Goal: Task Accomplishment & Management: Use online tool/utility

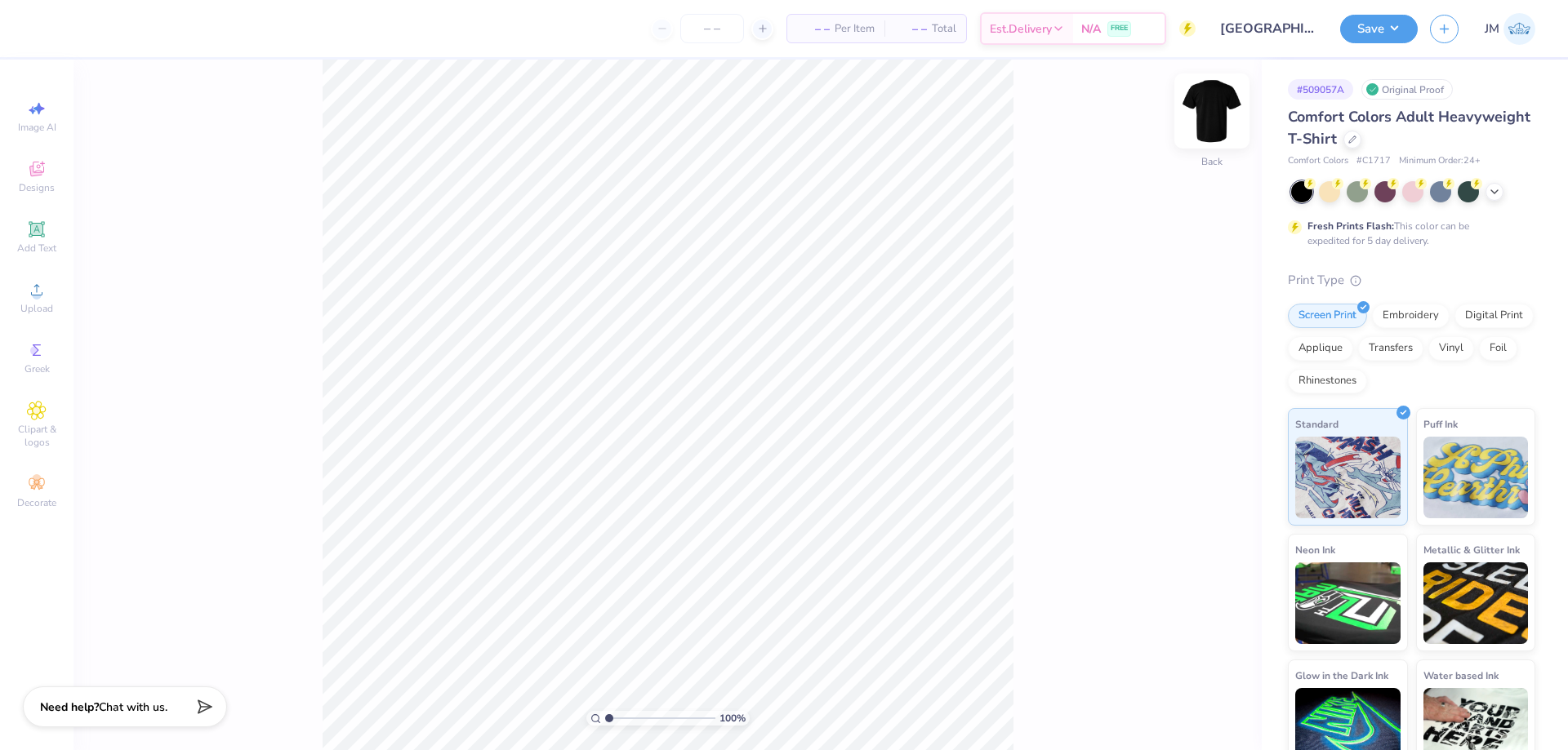
click at [1207, 117] on img at bounding box center [1212, 111] width 66 height 66
click at [44, 193] on span "Designs" at bounding box center [36, 188] width 36 height 13
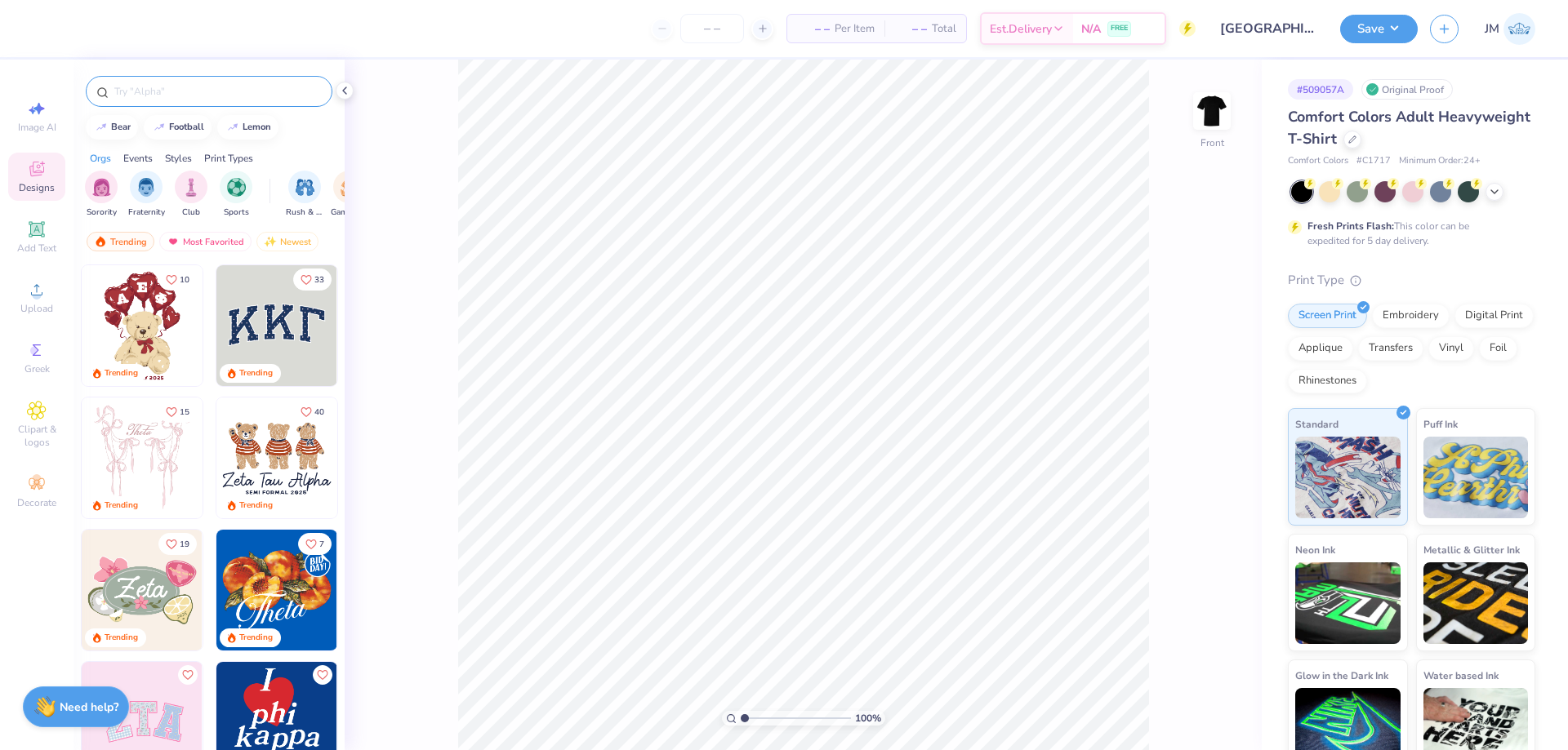
click at [137, 96] on input "text" at bounding box center [218, 91] width 209 height 16
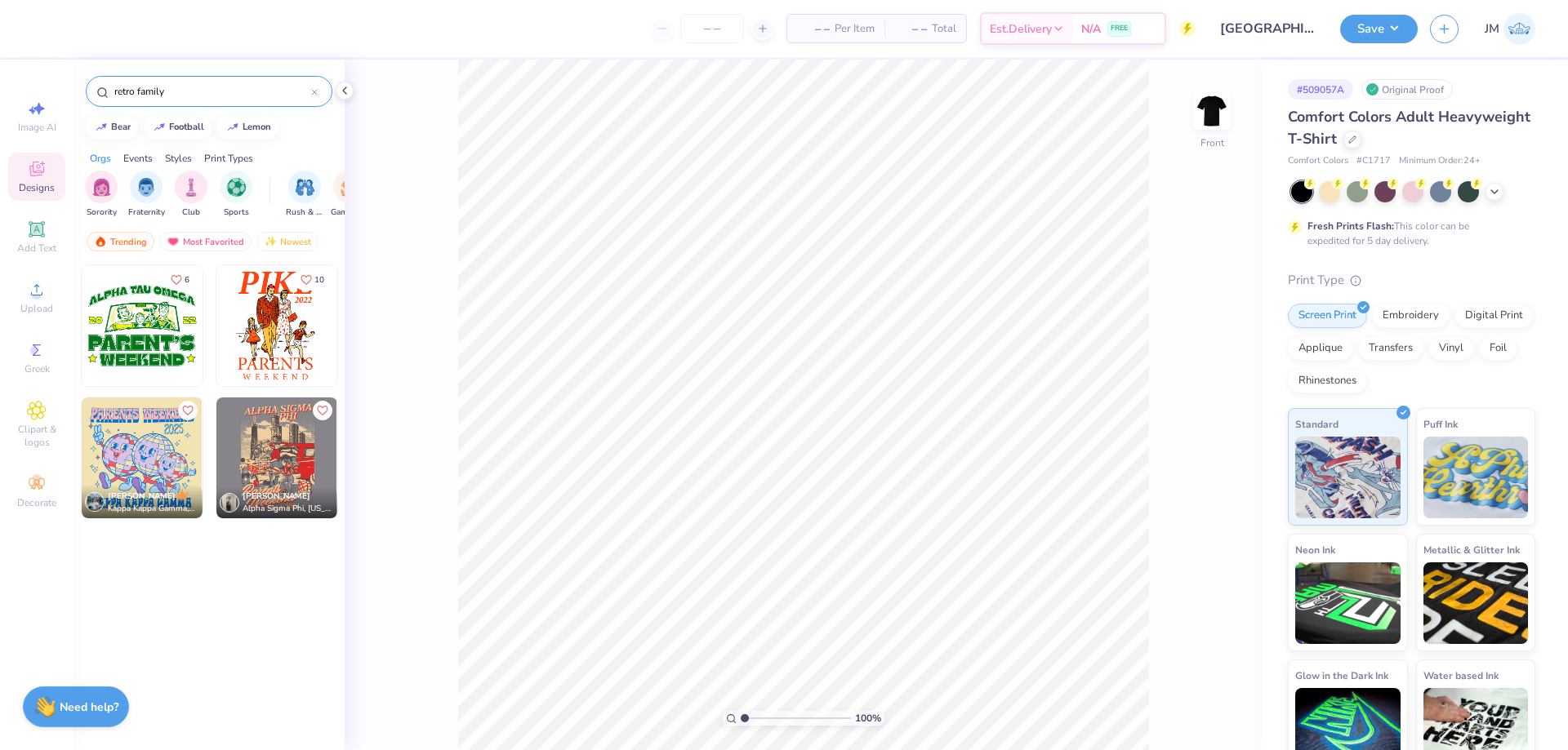
type input "retro family"
click at [272, 303] on img at bounding box center [277, 325] width 121 height 121
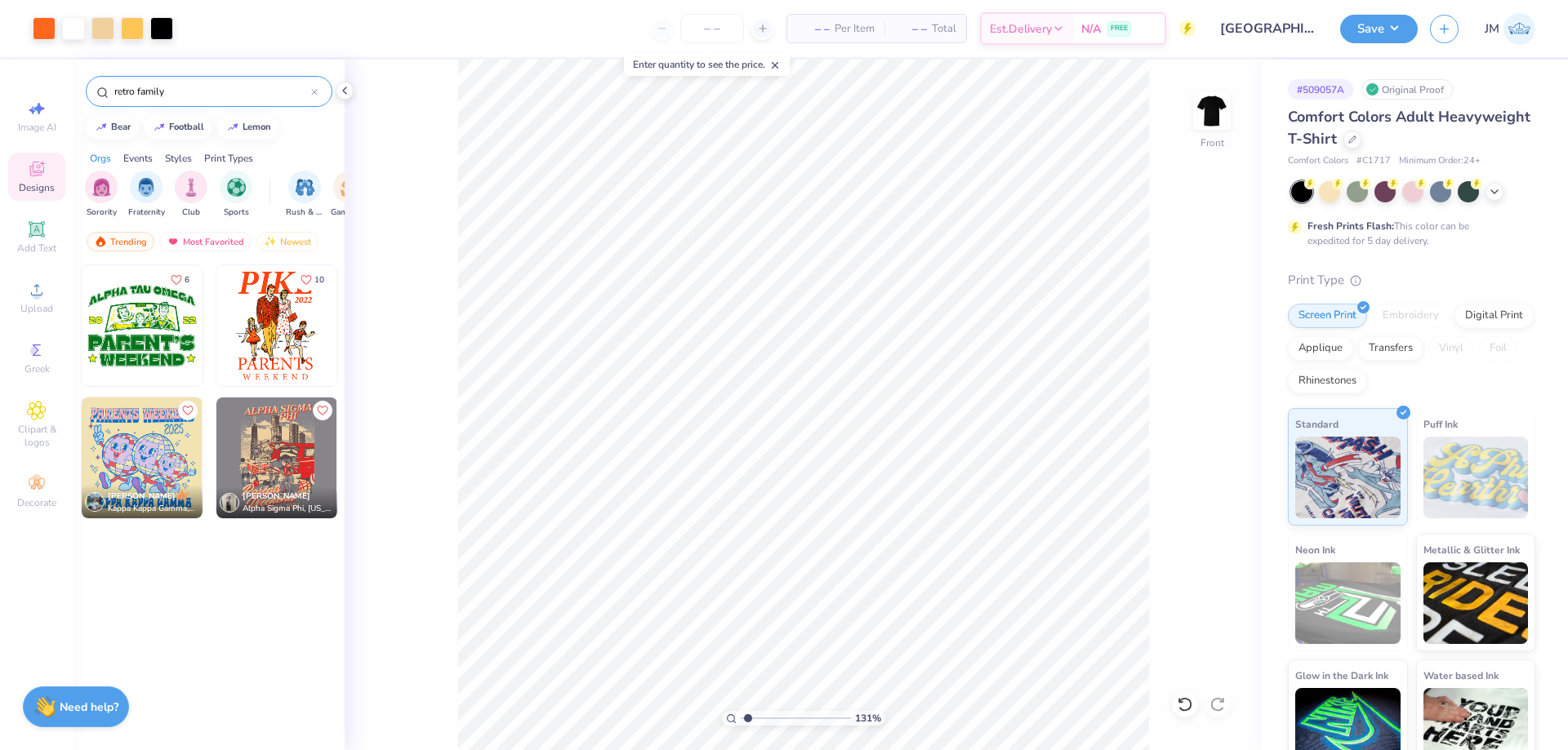
type input "1.30577936722713"
click at [1202, 366] on input "10.98" at bounding box center [1201, 355] width 59 height 23
type input "12"
type input "1.30577936722713"
type input "9.10"
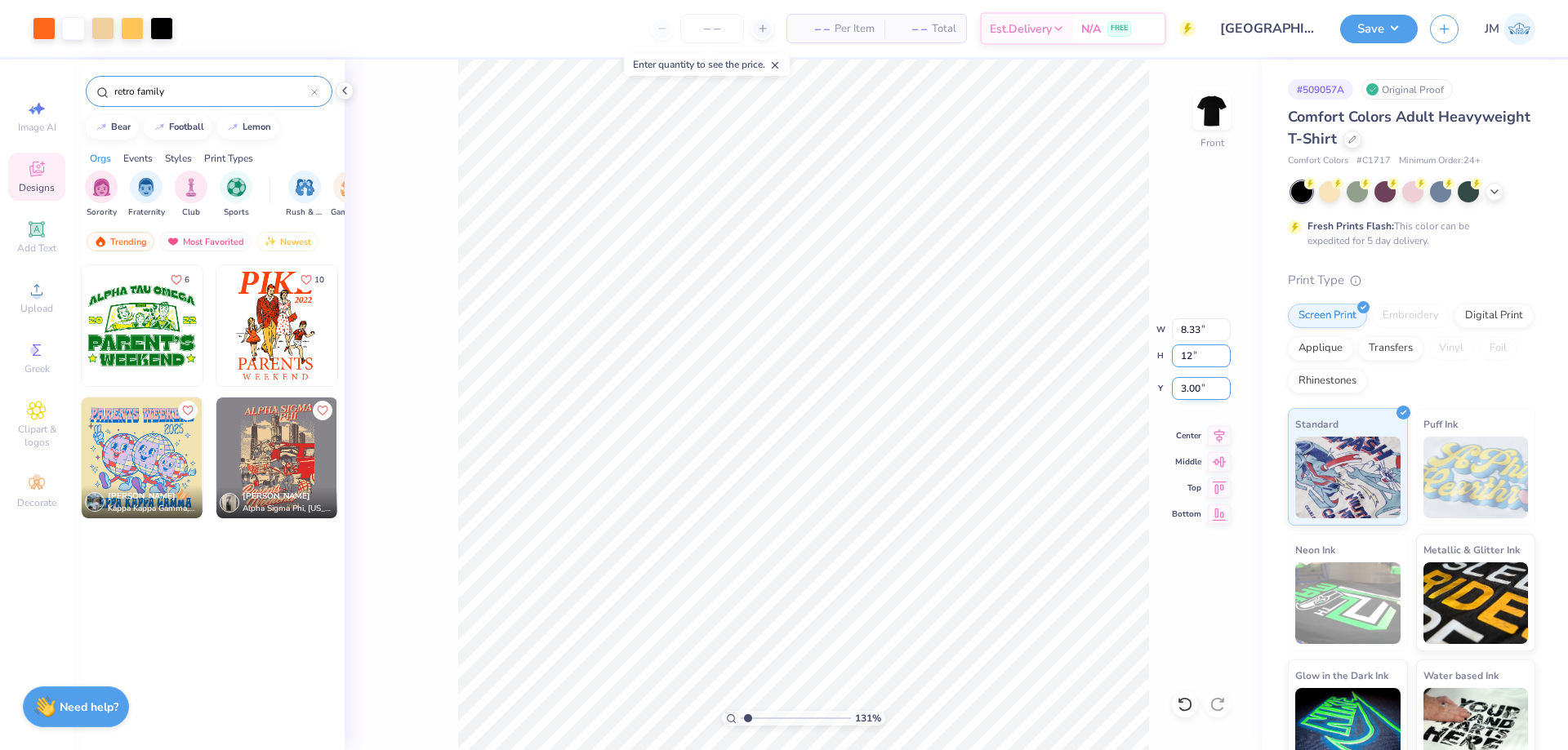
type input "12.00"
click at [1190, 379] on input "2.49" at bounding box center [1201, 388] width 59 height 23
type input "3"
type input "1.30577936722713"
type input "3.00"
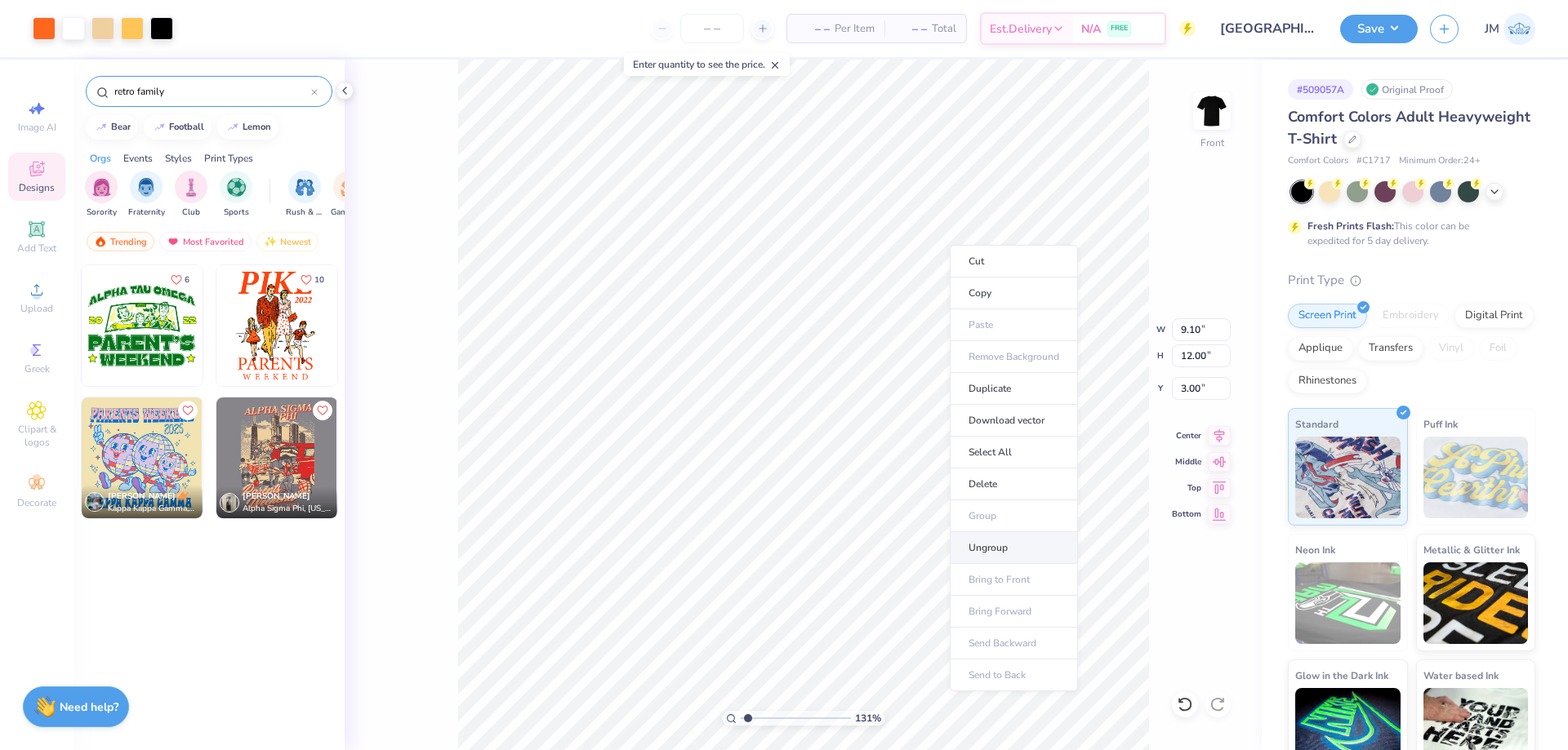
click at [1024, 541] on li "Ungroup" at bounding box center [1013, 548] width 128 height 32
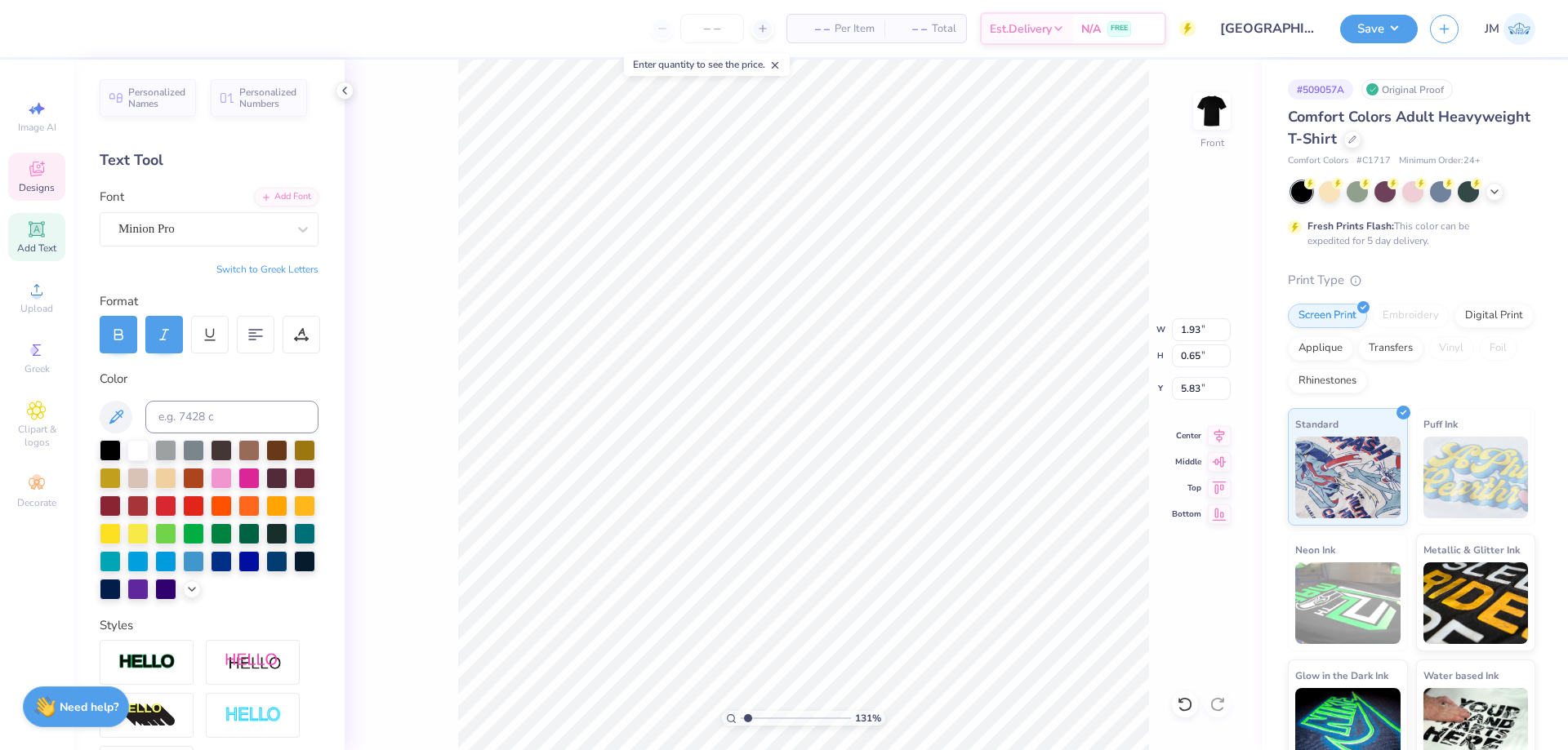
scroll to position [14, 2]
type input "1.30577936722713"
type textarea "2025"
type input "1.30577936722713"
type input "1.91"
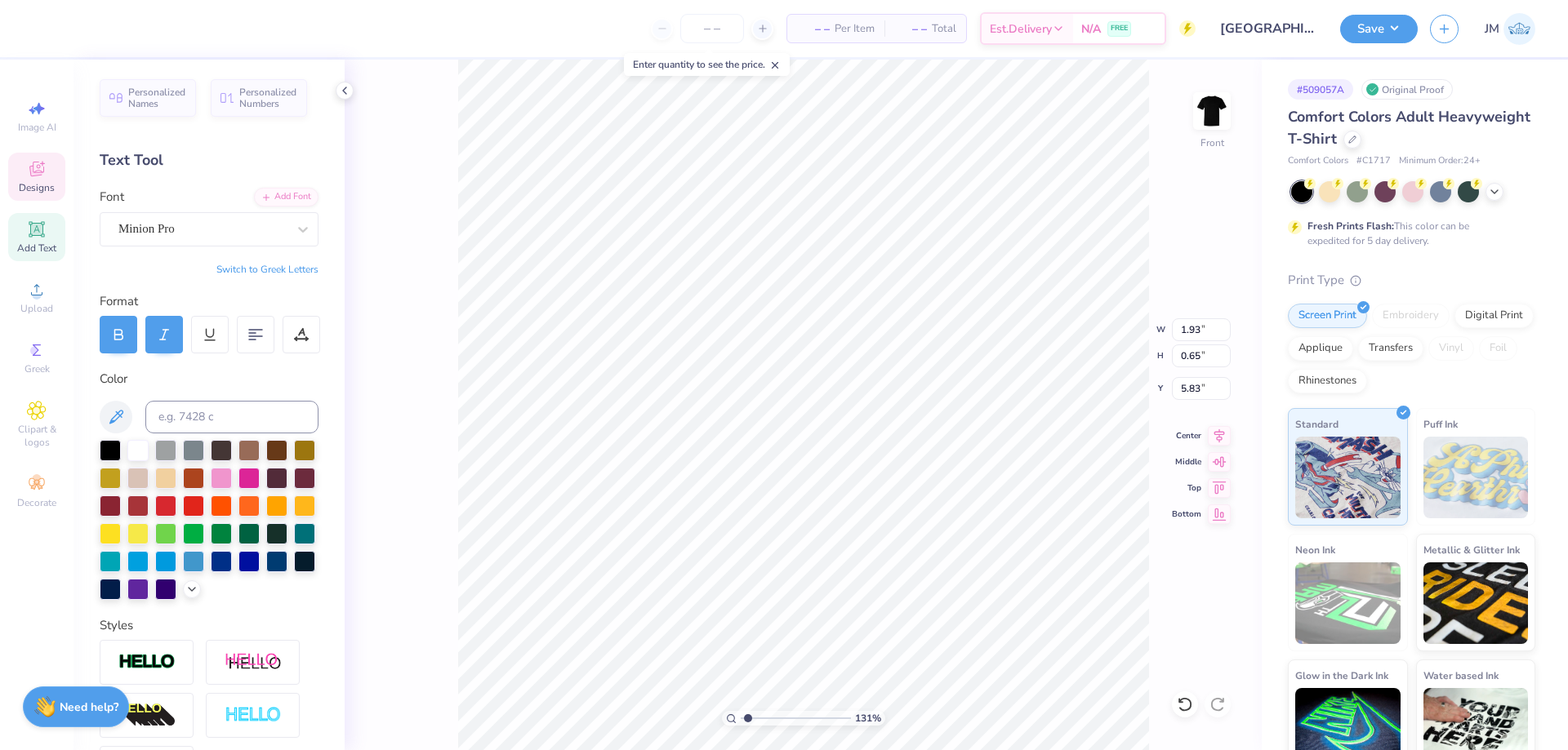
type input "0.63"
type input "5.88"
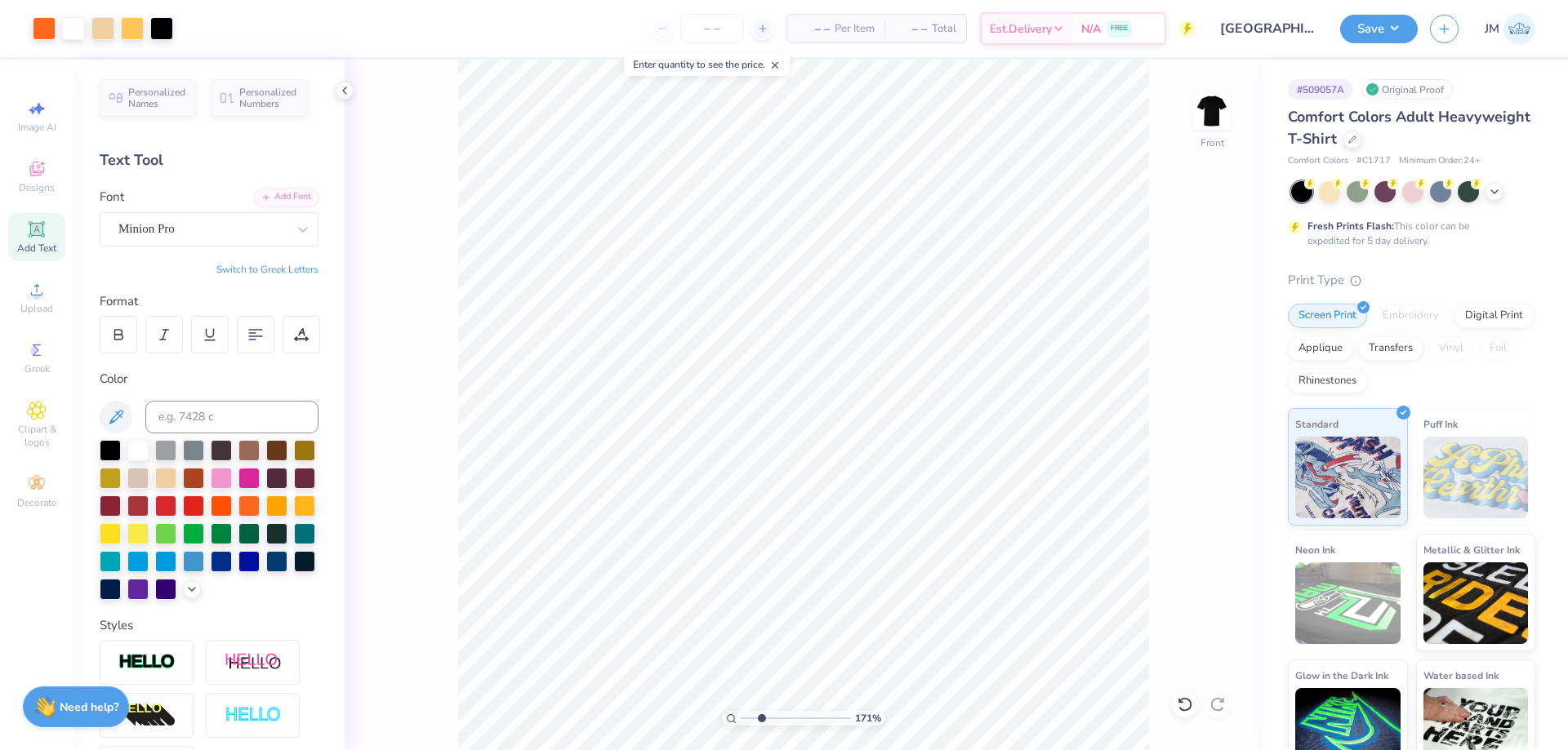
type input "1.70505975587608"
click at [945, 568] on li "Group" at bounding box center [952, 571] width 128 height 32
click at [52, 31] on div at bounding box center [44, 26] width 23 height 23
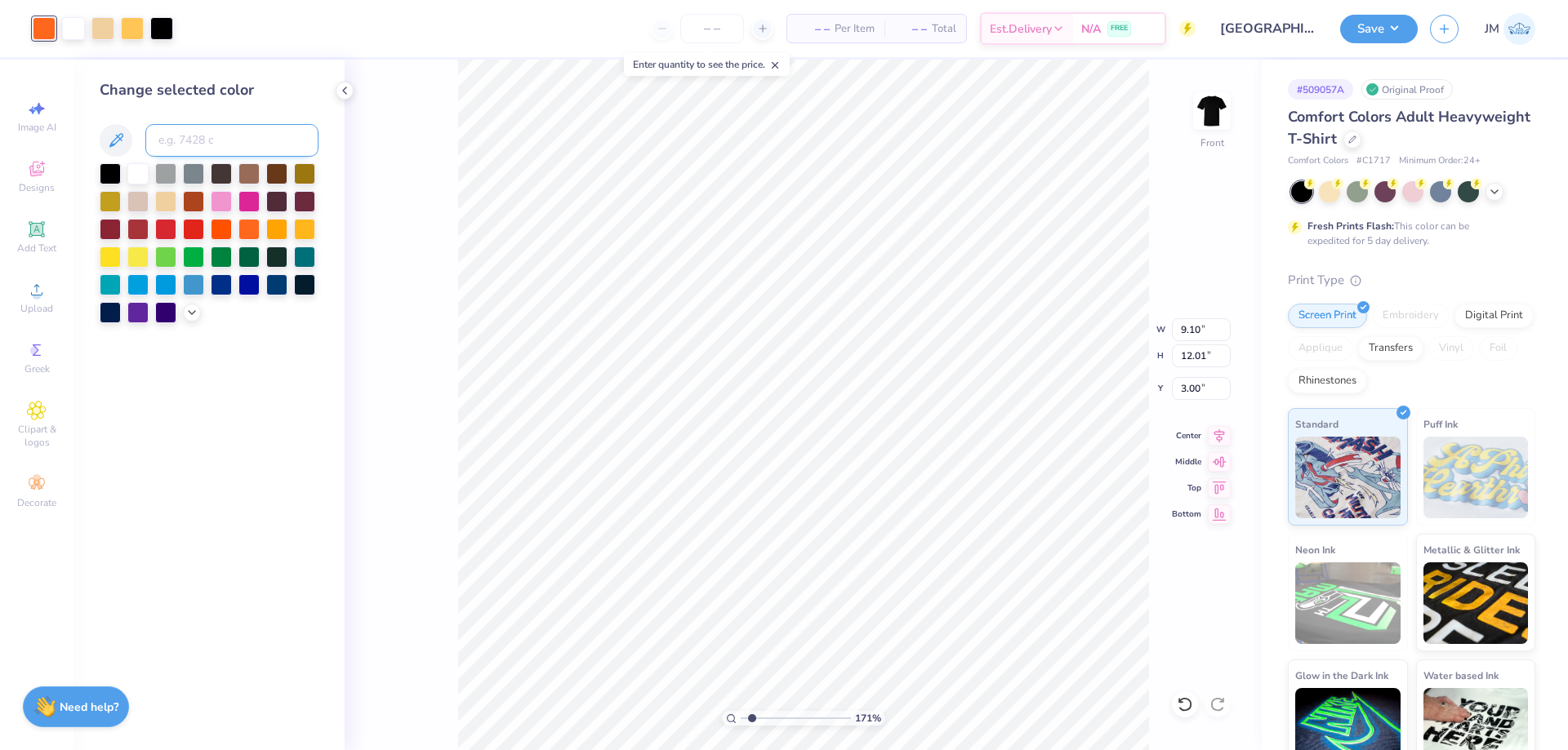
click at [171, 131] on input at bounding box center [232, 140] width 173 height 33
type input "485"
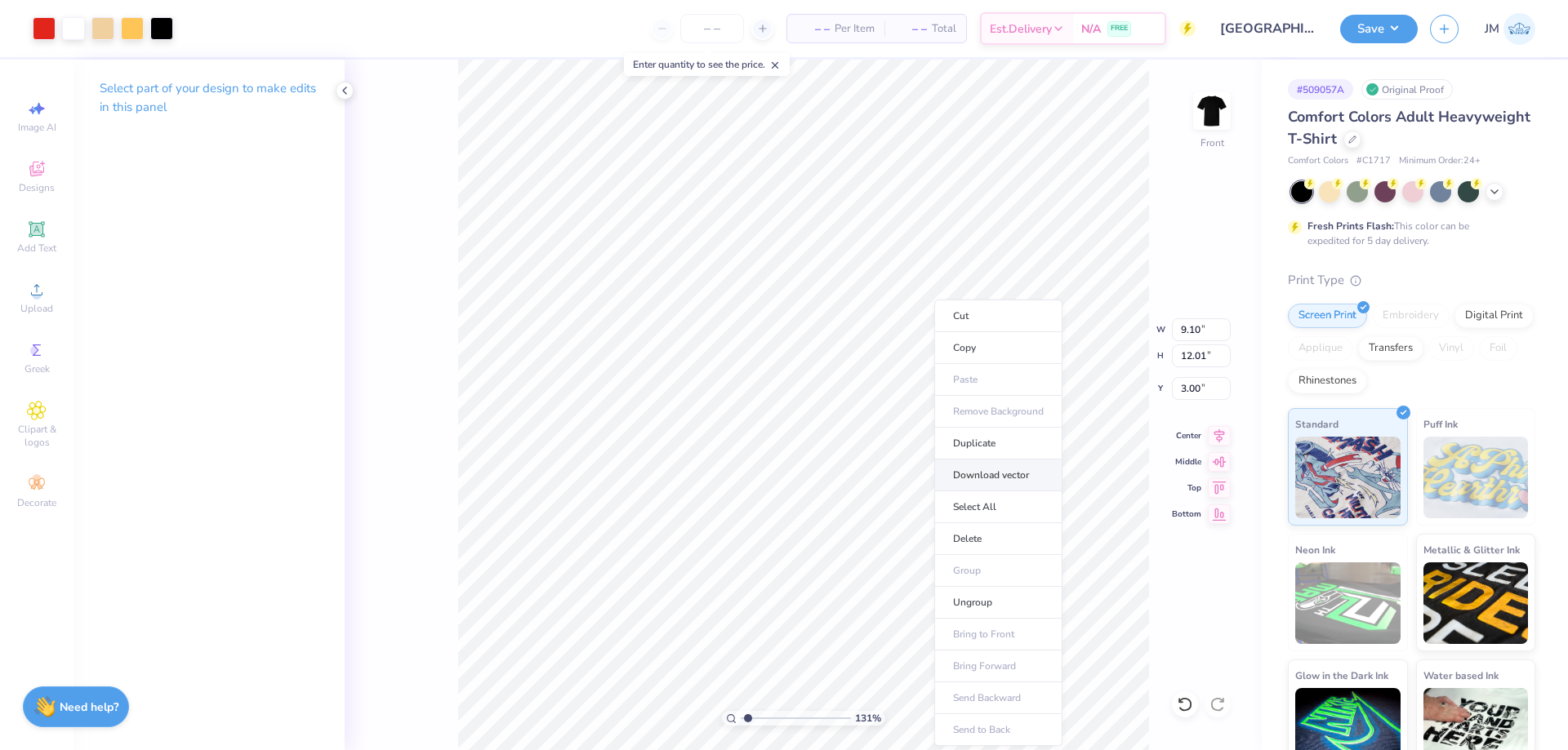
click at [1001, 483] on li "Download vector" at bounding box center [998, 475] width 128 height 32
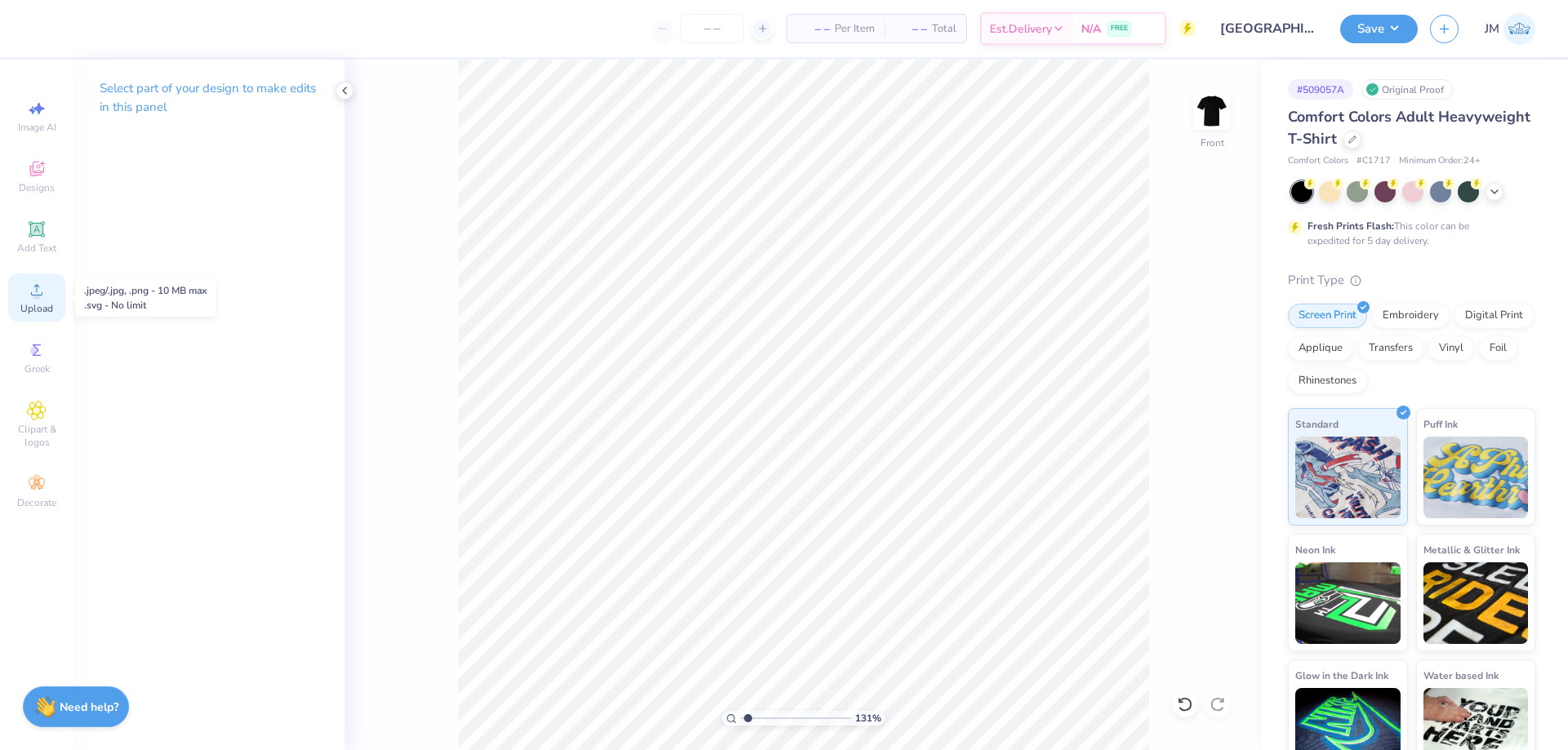
click at [24, 297] on div "Upload" at bounding box center [36, 297] width 57 height 48
click at [38, 297] on circle at bounding box center [36, 295] width 9 height 9
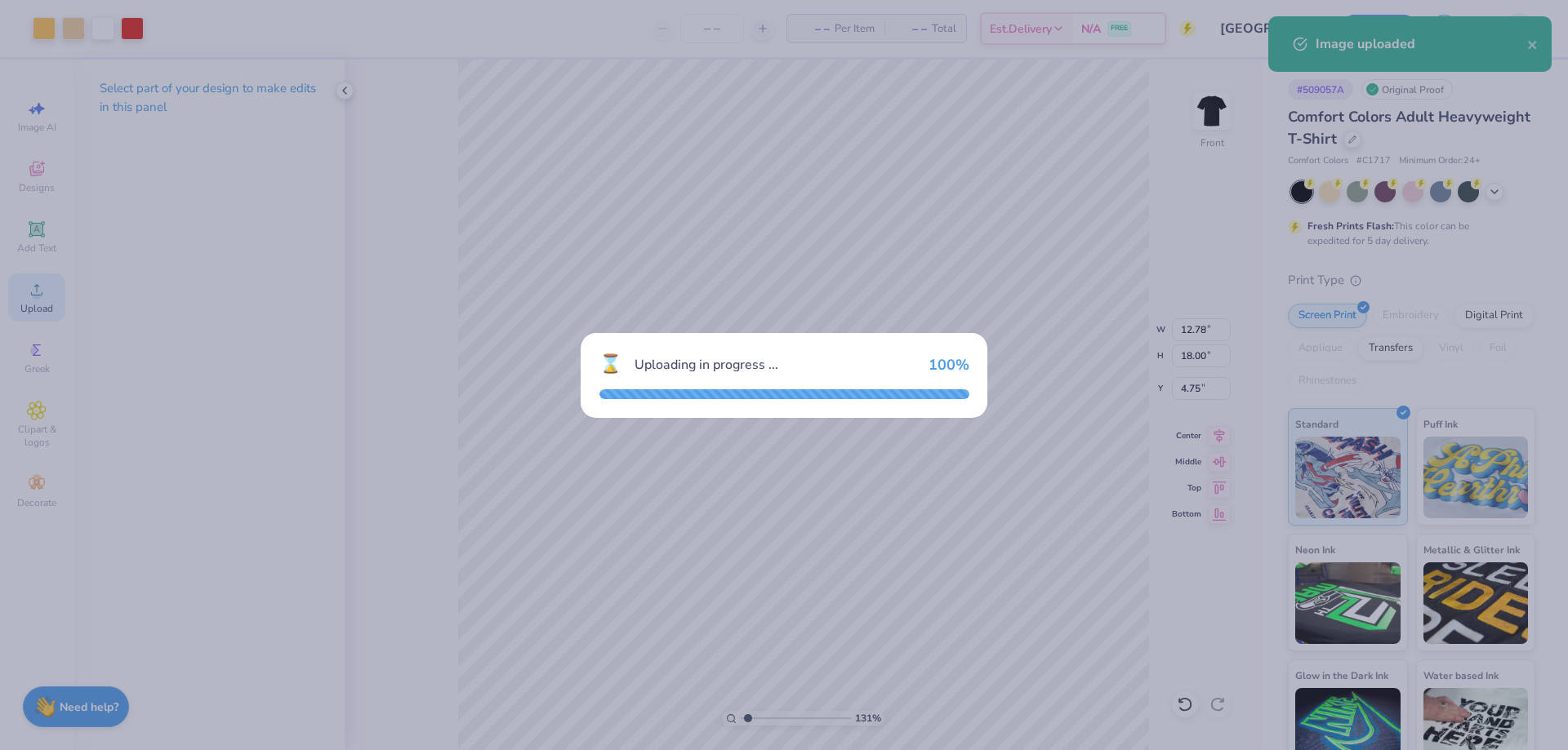
type input "1.30577936722713"
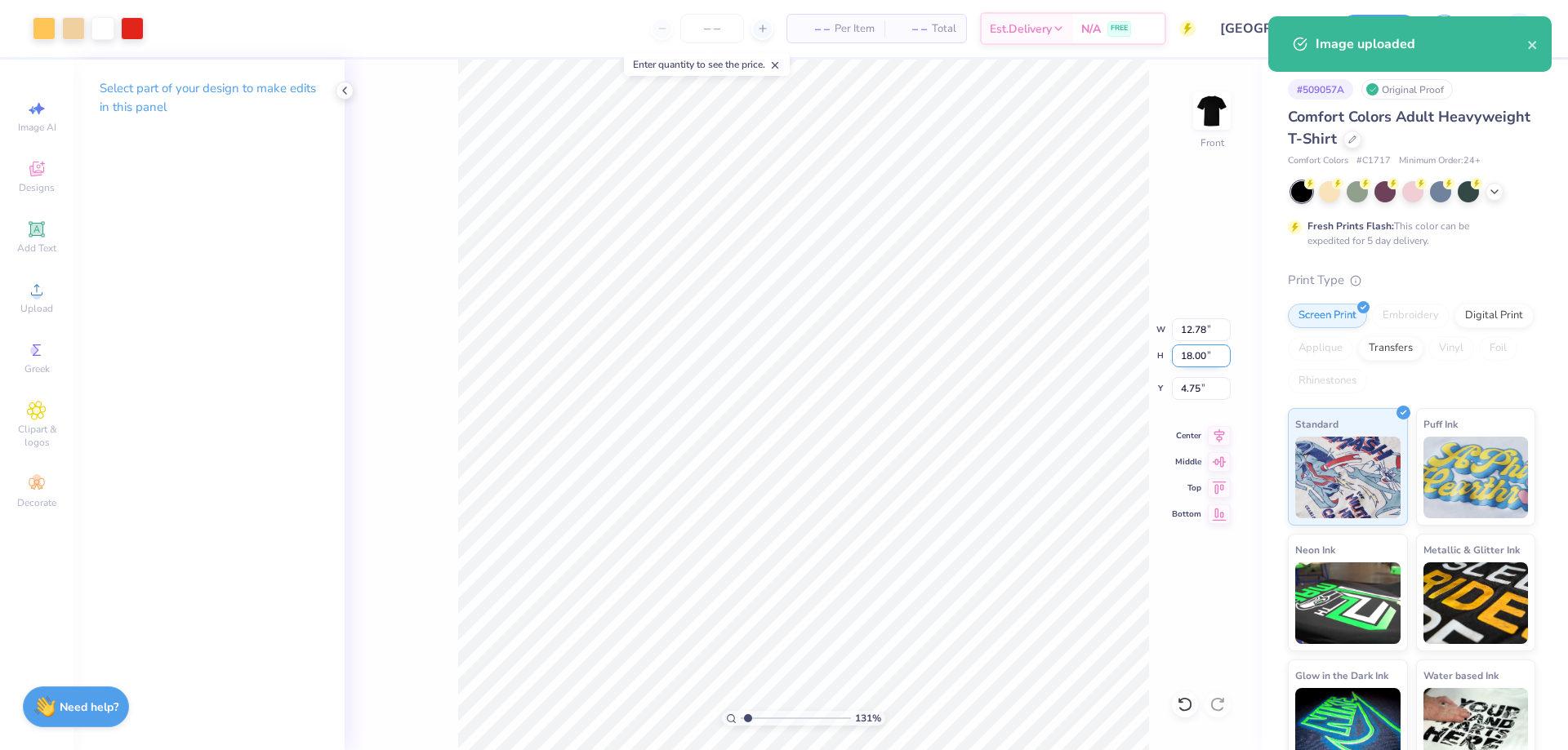
click at [1191, 363] on input "18.00" at bounding box center [1201, 355] width 59 height 23
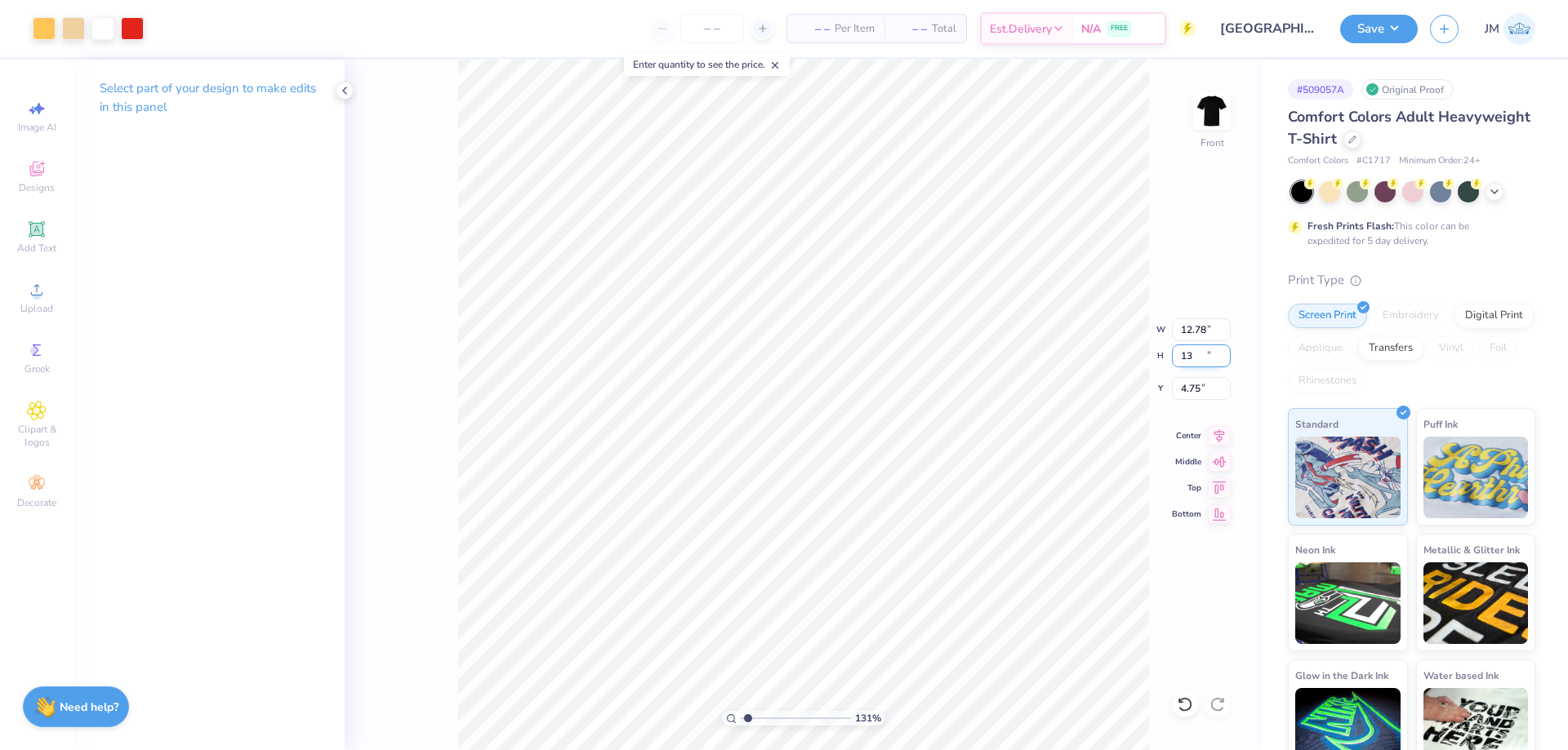
type input "13"
type input "1.30577936722713"
type input "9.23"
type input "13.00"
click at [1207, 391] on input "7.25" at bounding box center [1201, 388] width 59 height 23
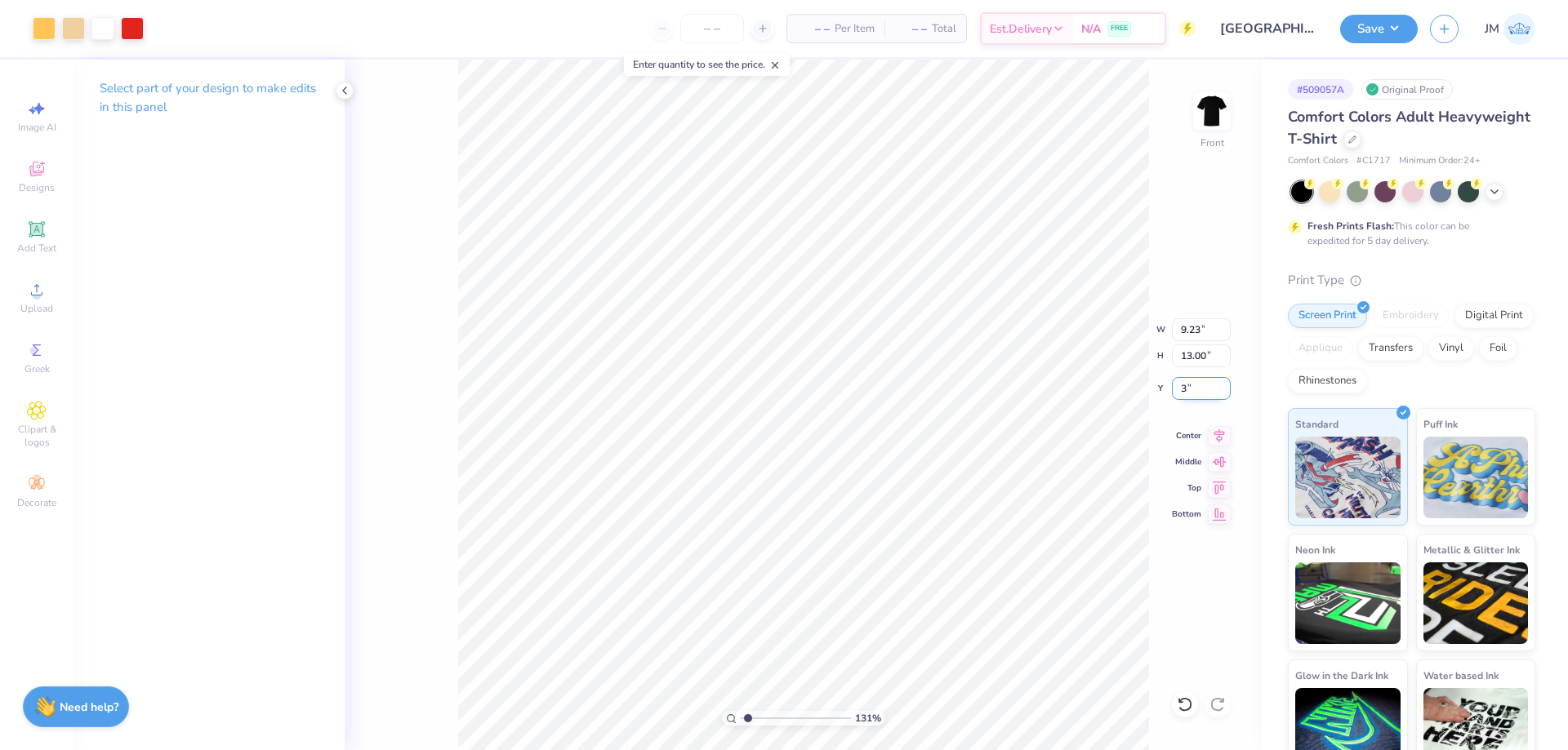
type input "3"
type input "1.30577936722713"
type input "3.00"
type input "1"
click at [1201, 125] on img at bounding box center [1212, 111] width 66 height 66
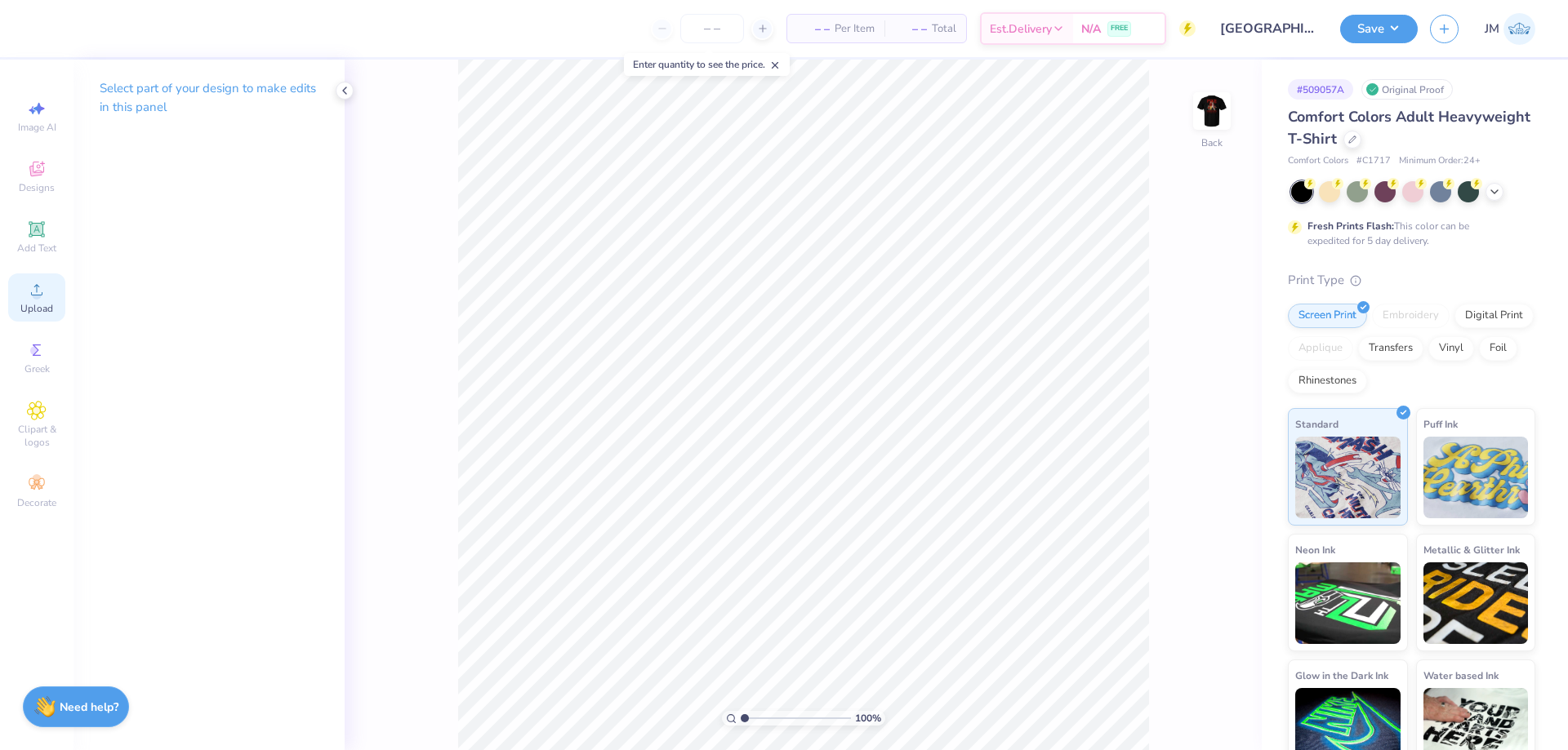
click at [27, 287] on icon at bounding box center [37, 290] width 20 height 20
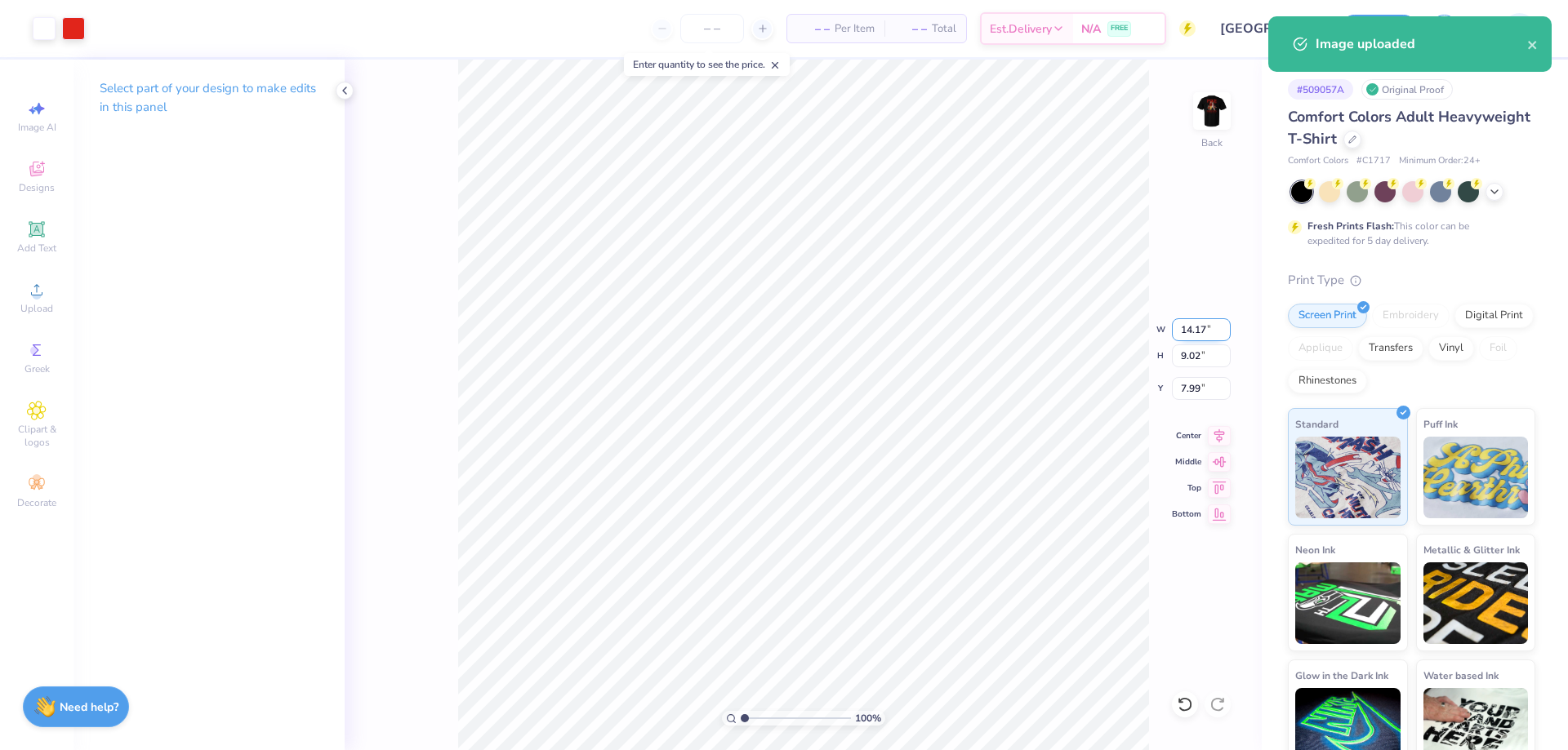
click at [1188, 329] on input "14.17" at bounding box center [1201, 329] width 59 height 23
type input "3.50"
type input "2.23"
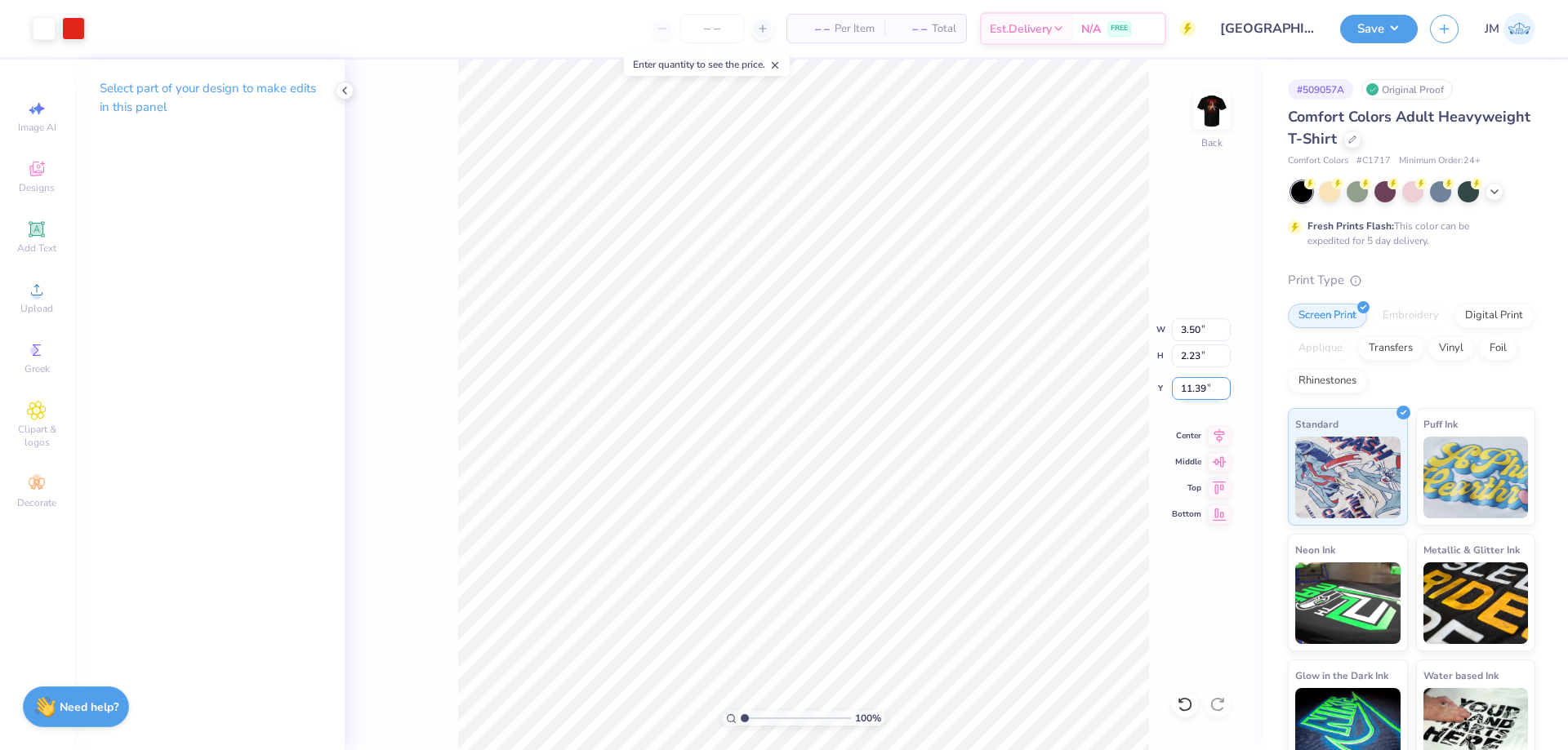
click at [1196, 391] on input "11.39" at bounding box center [1201, 388] width 59 height 23
type input "3.00"
click at [1405, 25] on button "Save" at bounding box center [1379, 25] width 77 height 28
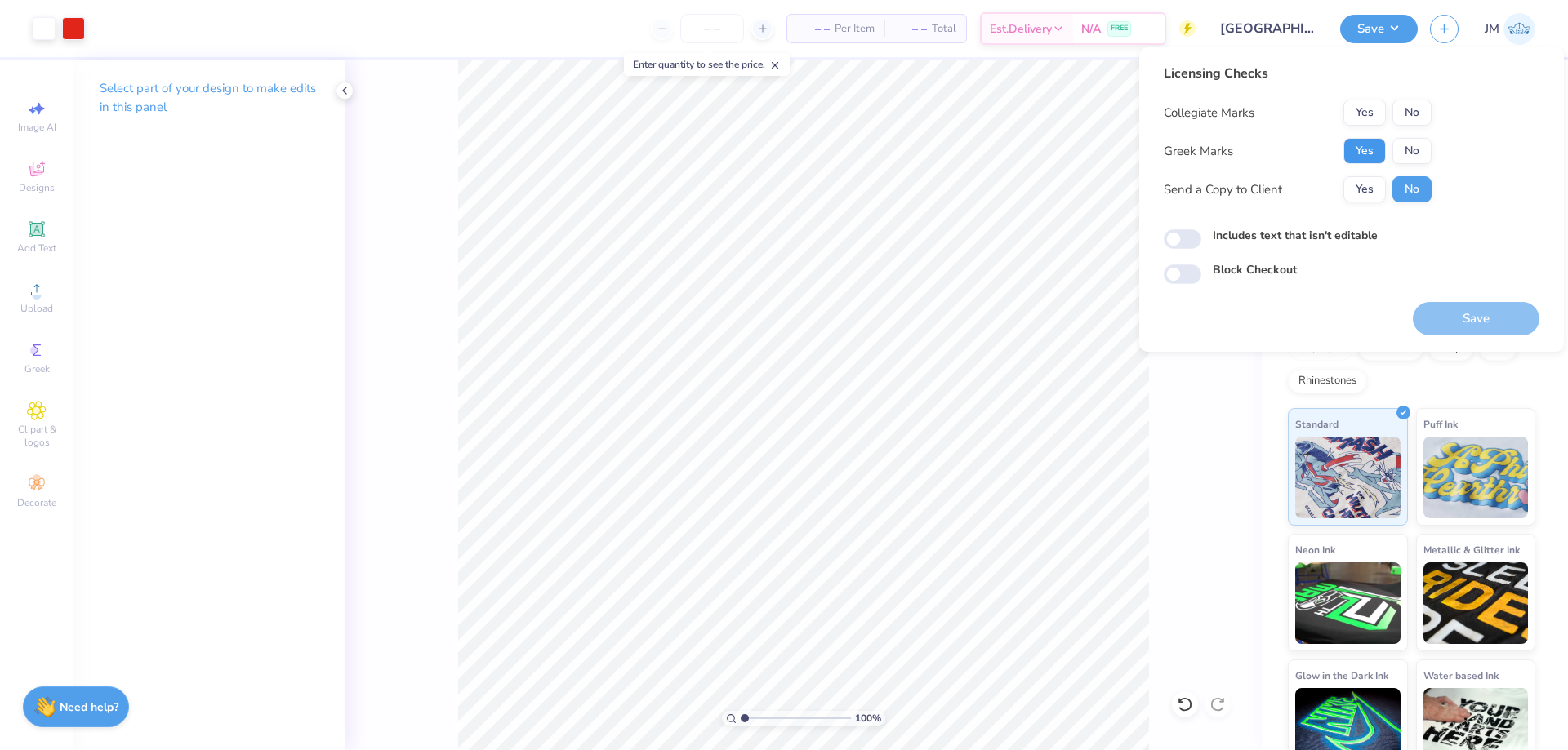
click at [1377, 146] on button "Yes" at bounding box center [1364, 151] width 43 height 26
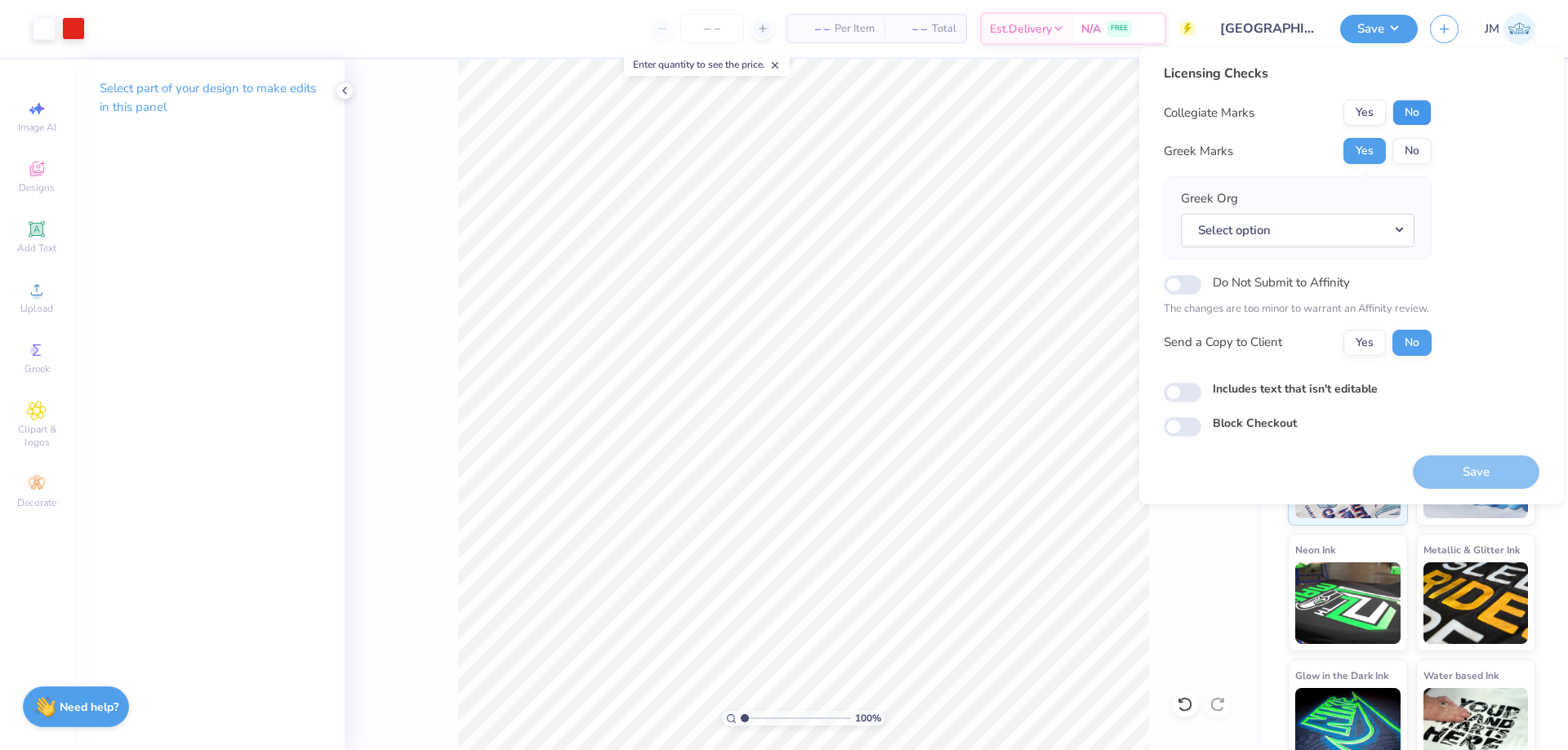
click at [1401, 116] on button "No" at bounding box center [1411, 112] width 39 height 26
click at [1386, 231] on button "Select option" at bounding box center [1298, 230] width 233 height 34
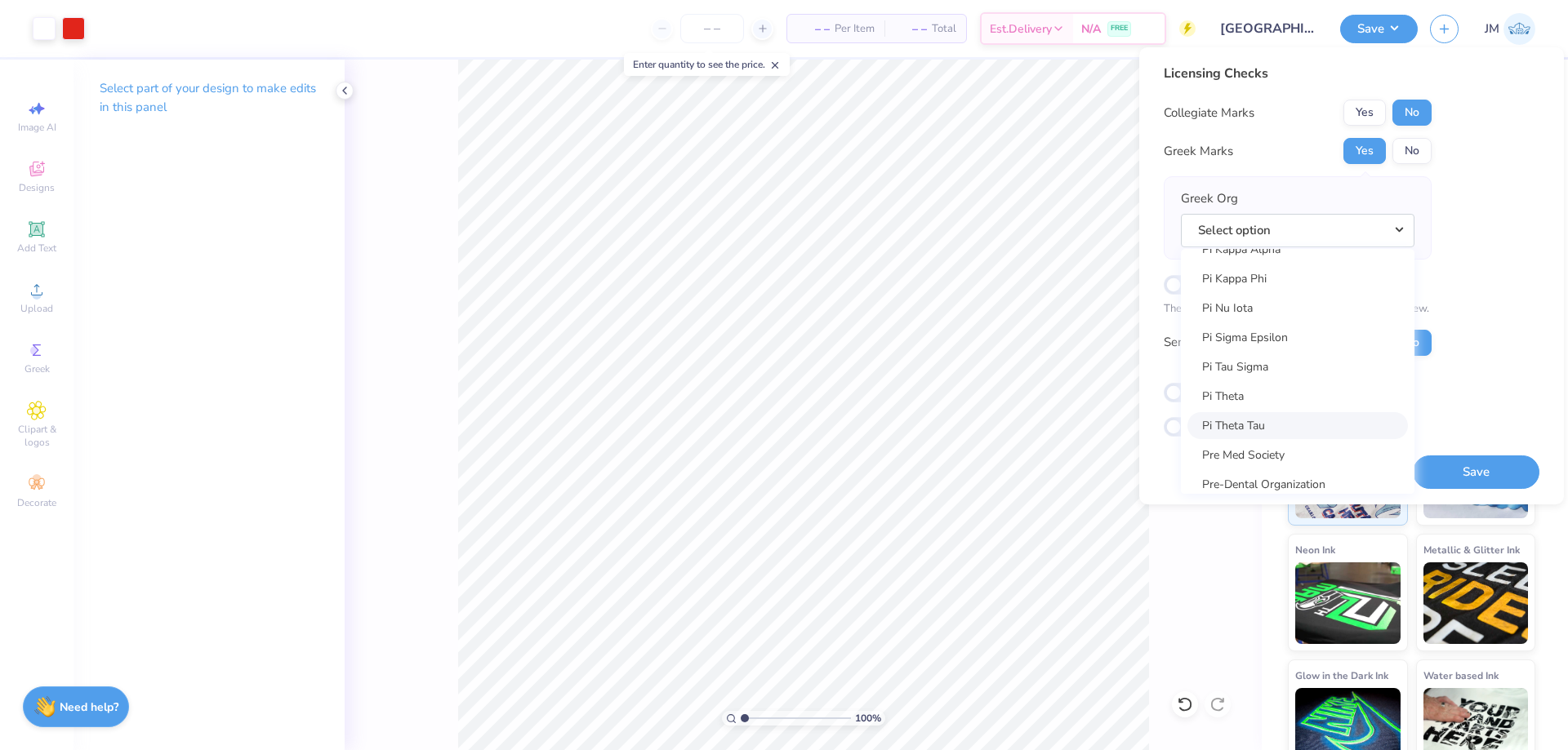
scroll to position [9384, 0]
click at [1291, 317] on link "Pi Kappa Alpha" at bounding box center [1298, 319] width 220 height 27
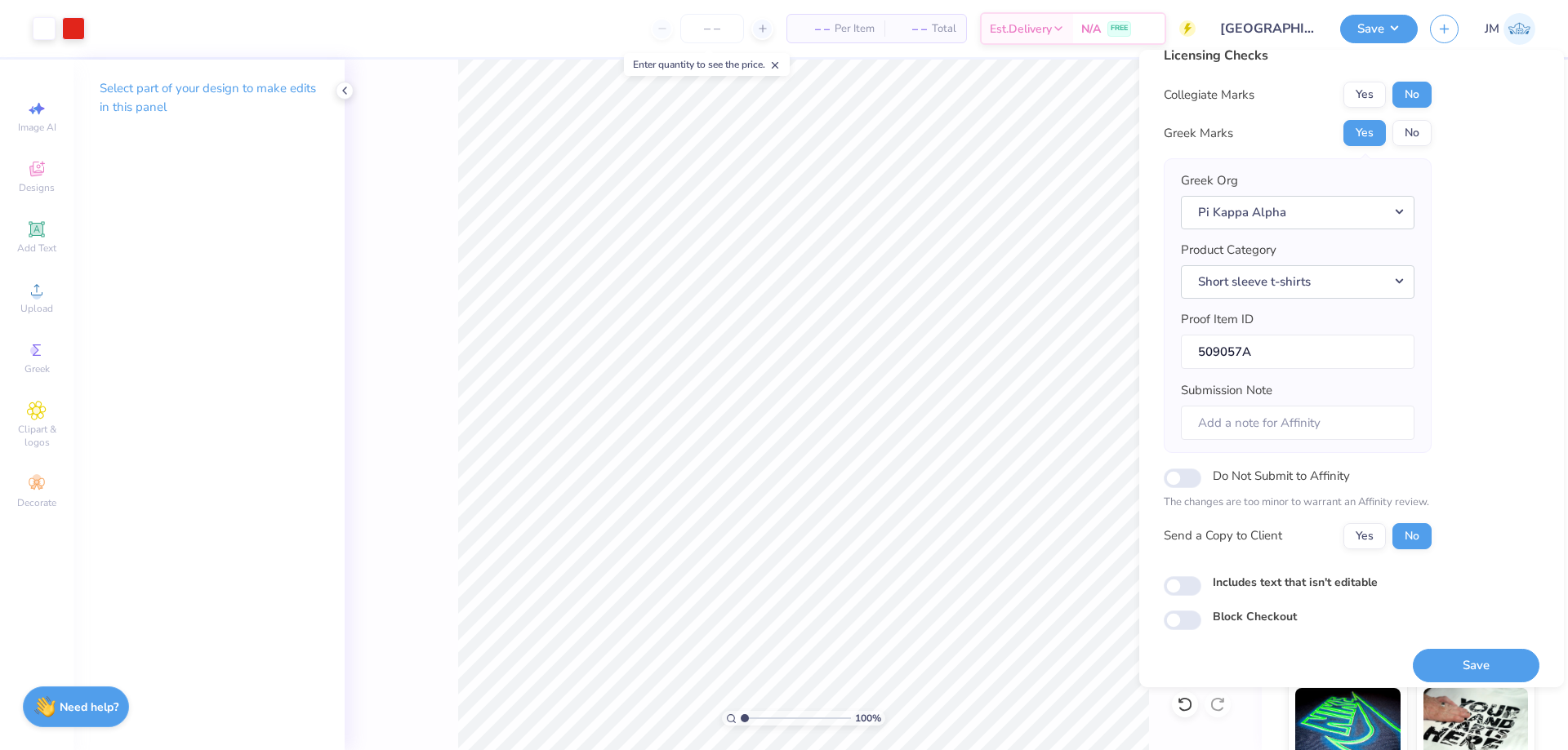
scroll to position [31, 0]
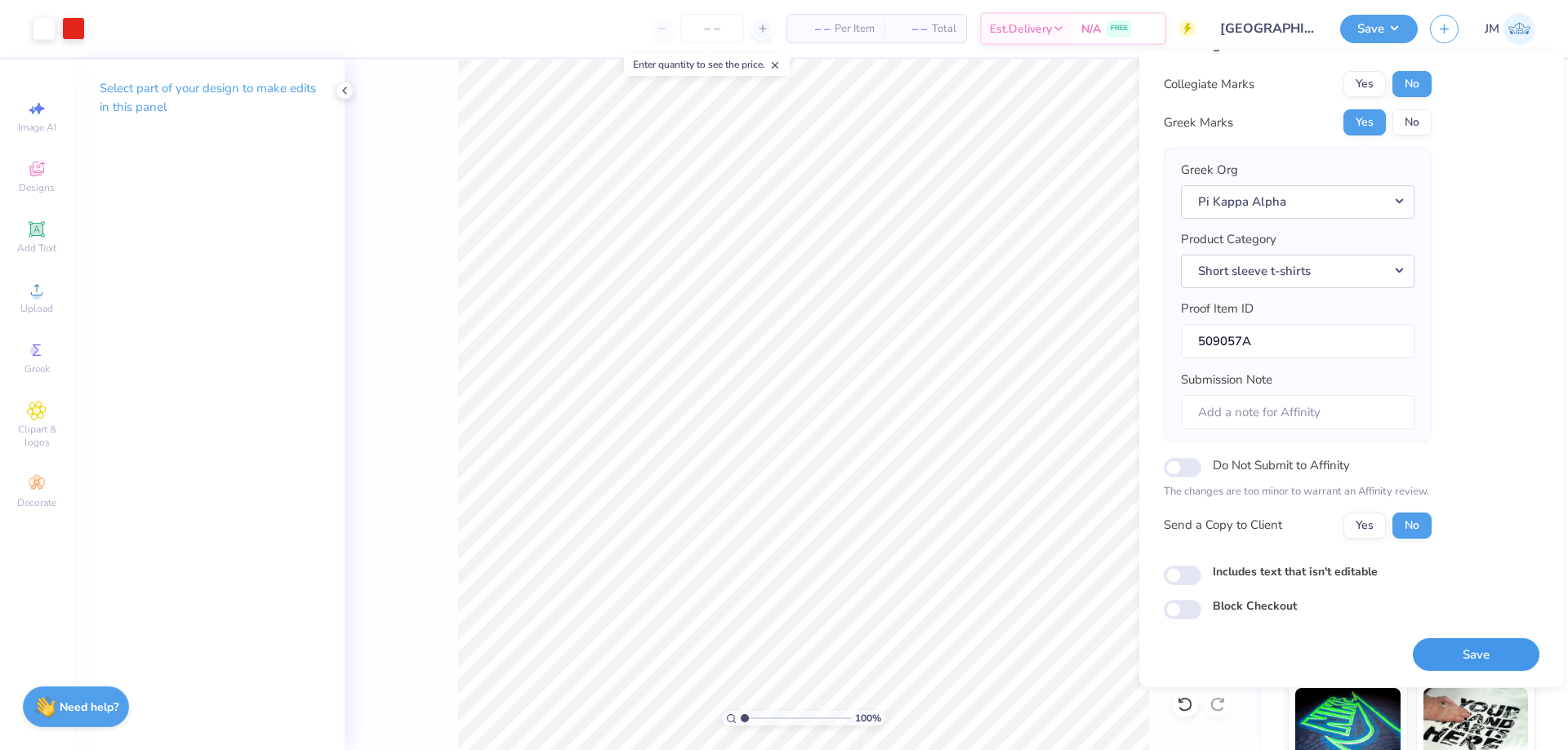
click at [1482, 644] on button "Save" at bounding box center [1476, 654] width 127 height 34
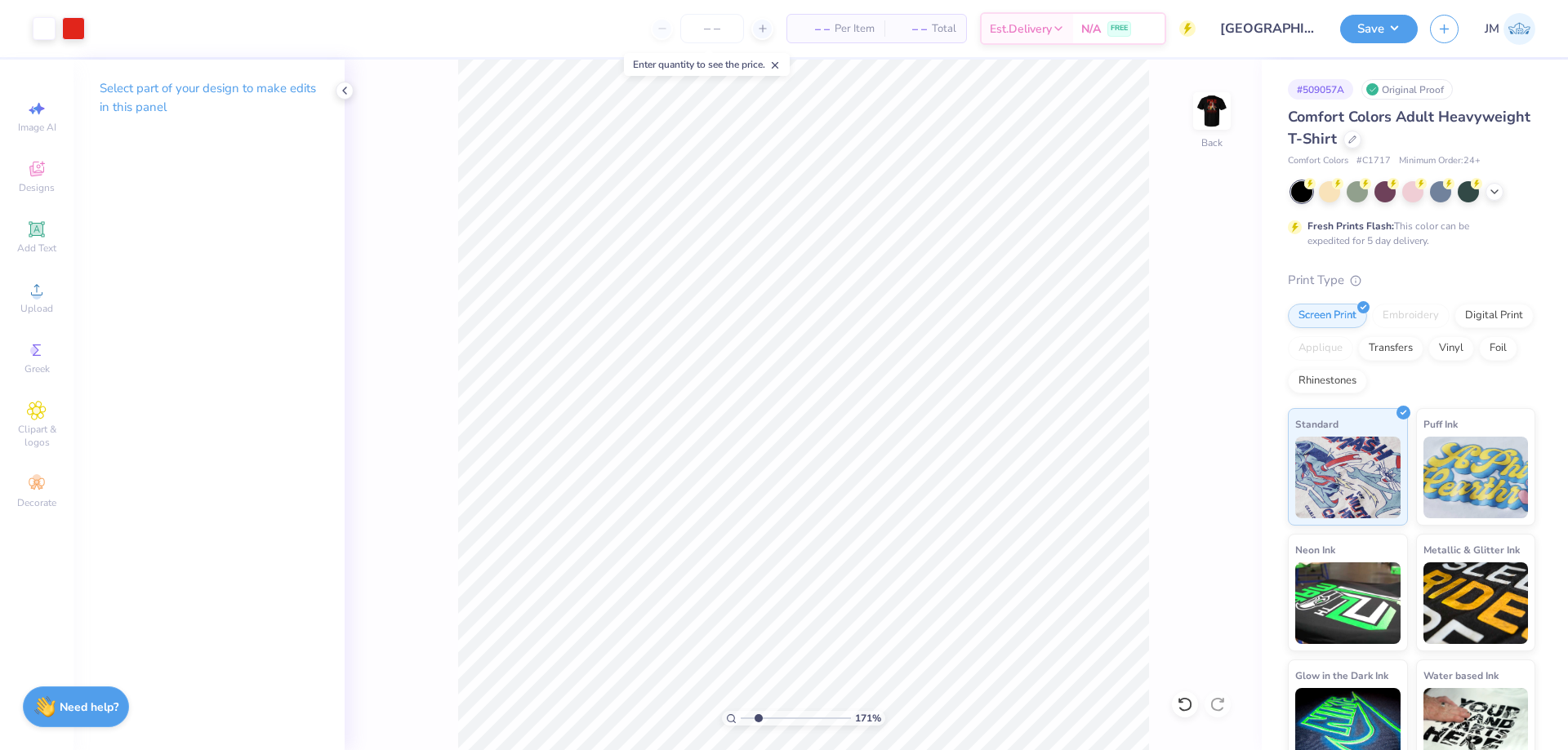
type input "2.54415933633312"
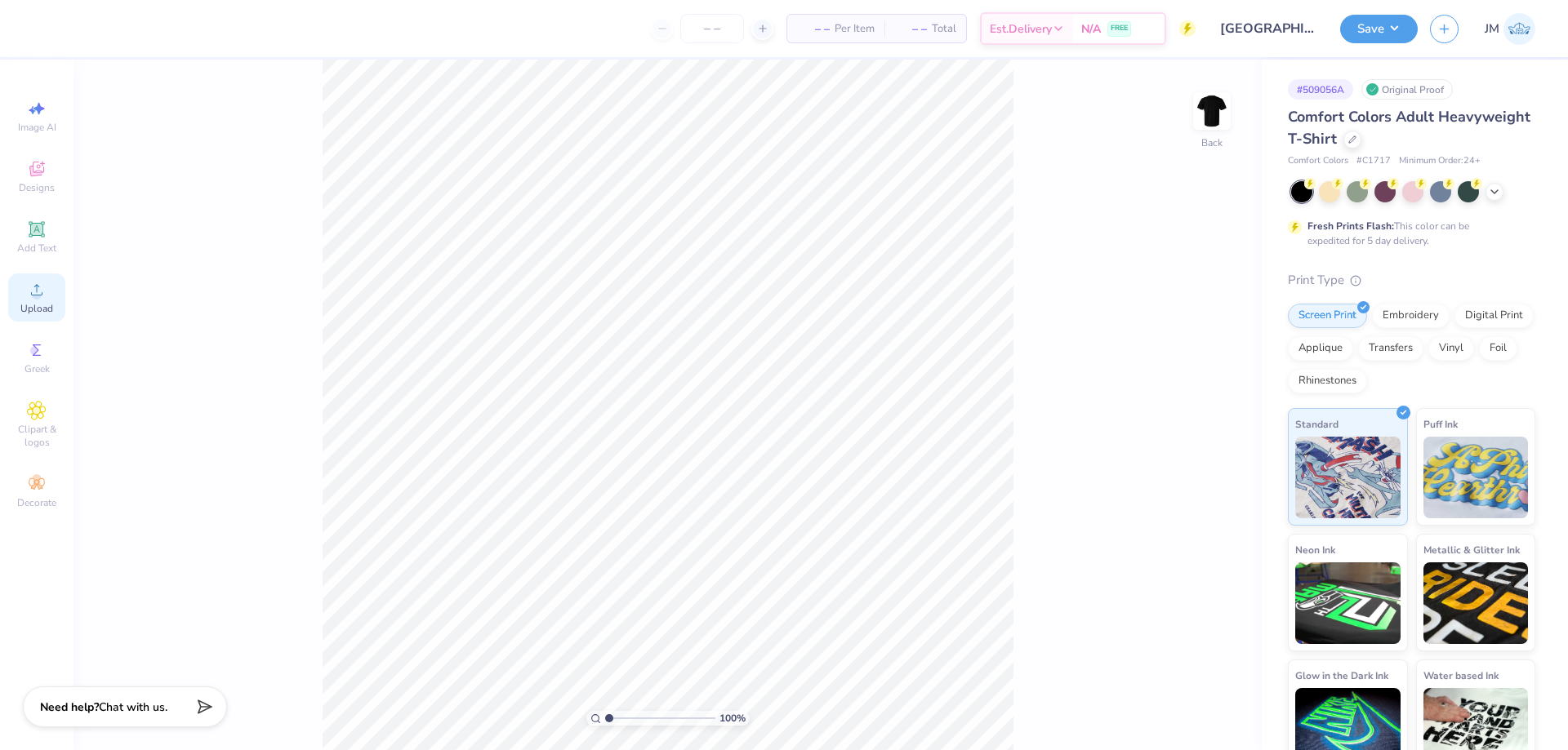
click at [44, 295] on icon at bounding box center [37, 290] width 20 height 20
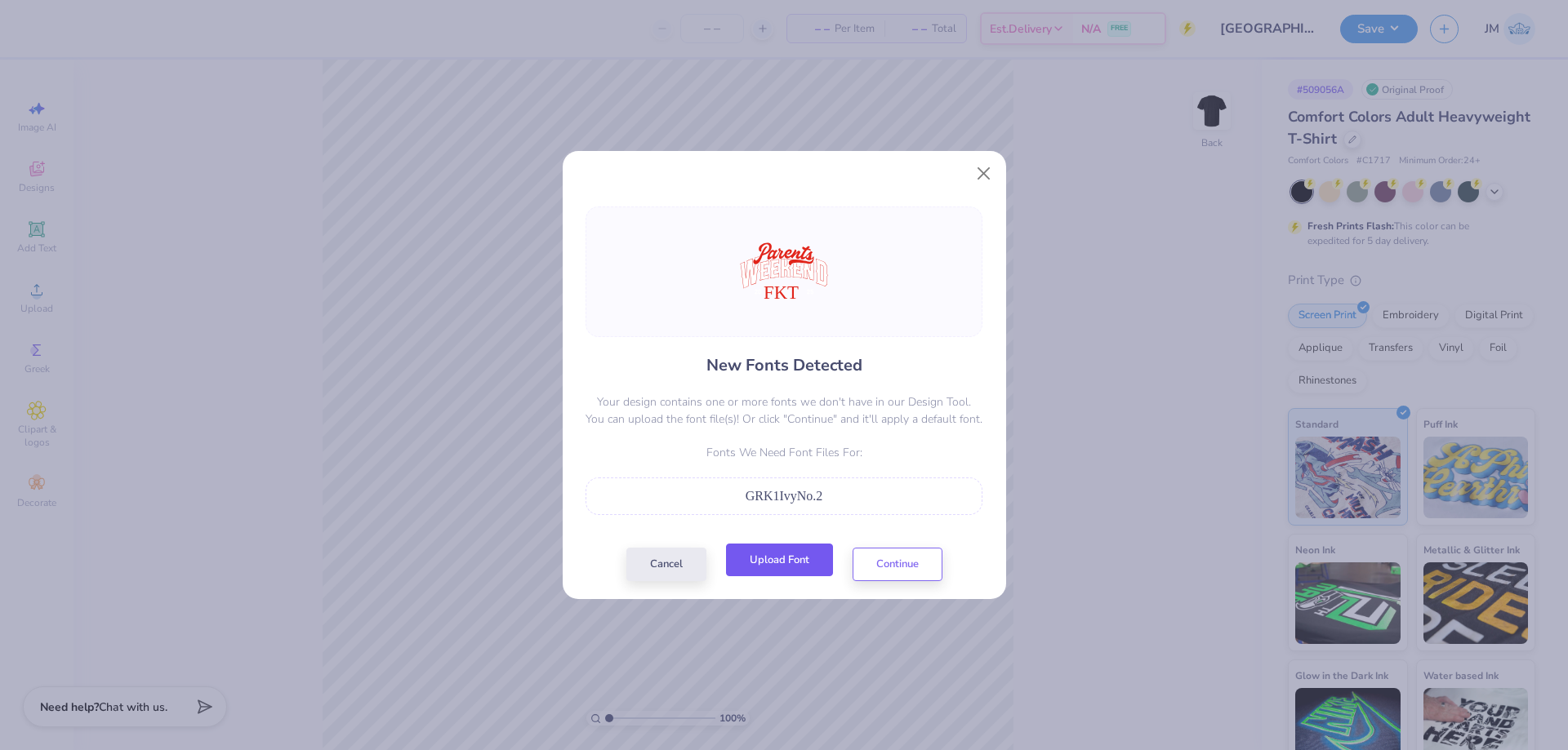
click at [801, 570] on button "Upload Font" at bounding box center [779, 560] width 107 height 34
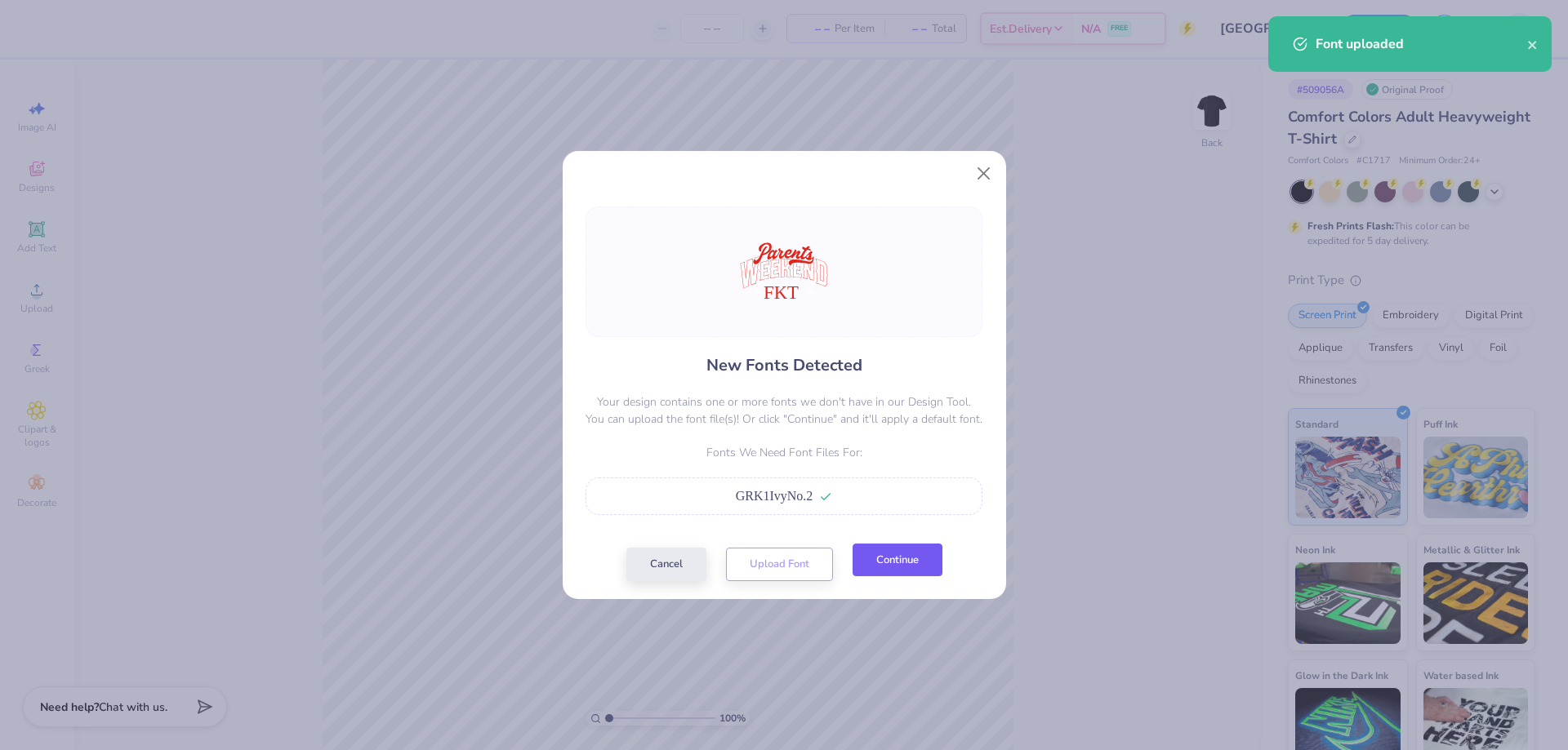
click at [914, 567] on button "Continue" at bounding box center [897, 560] width 90 height 34
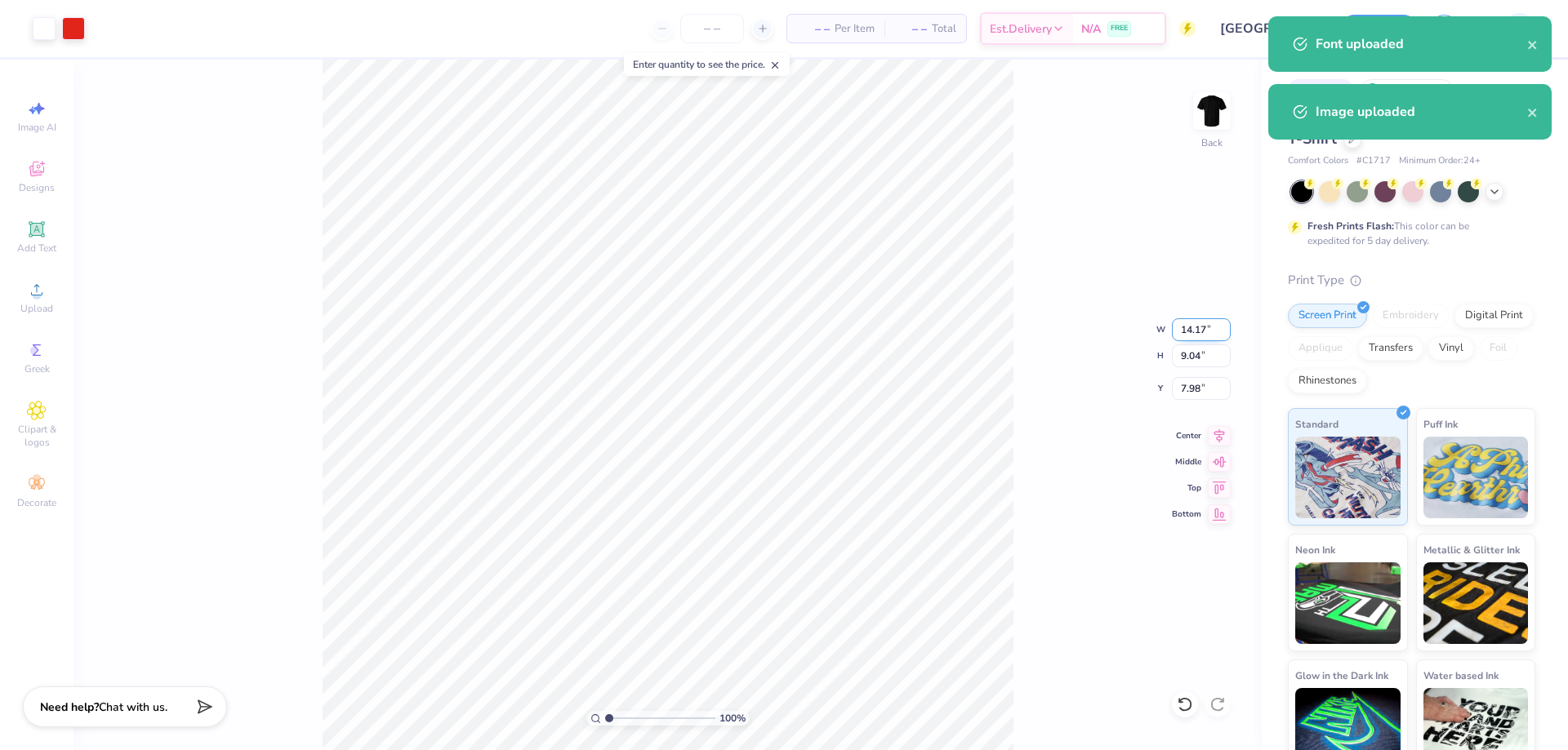
click at [1194, 335] on input "14.17" at bounding box center [1201, 329] width 59 height 23
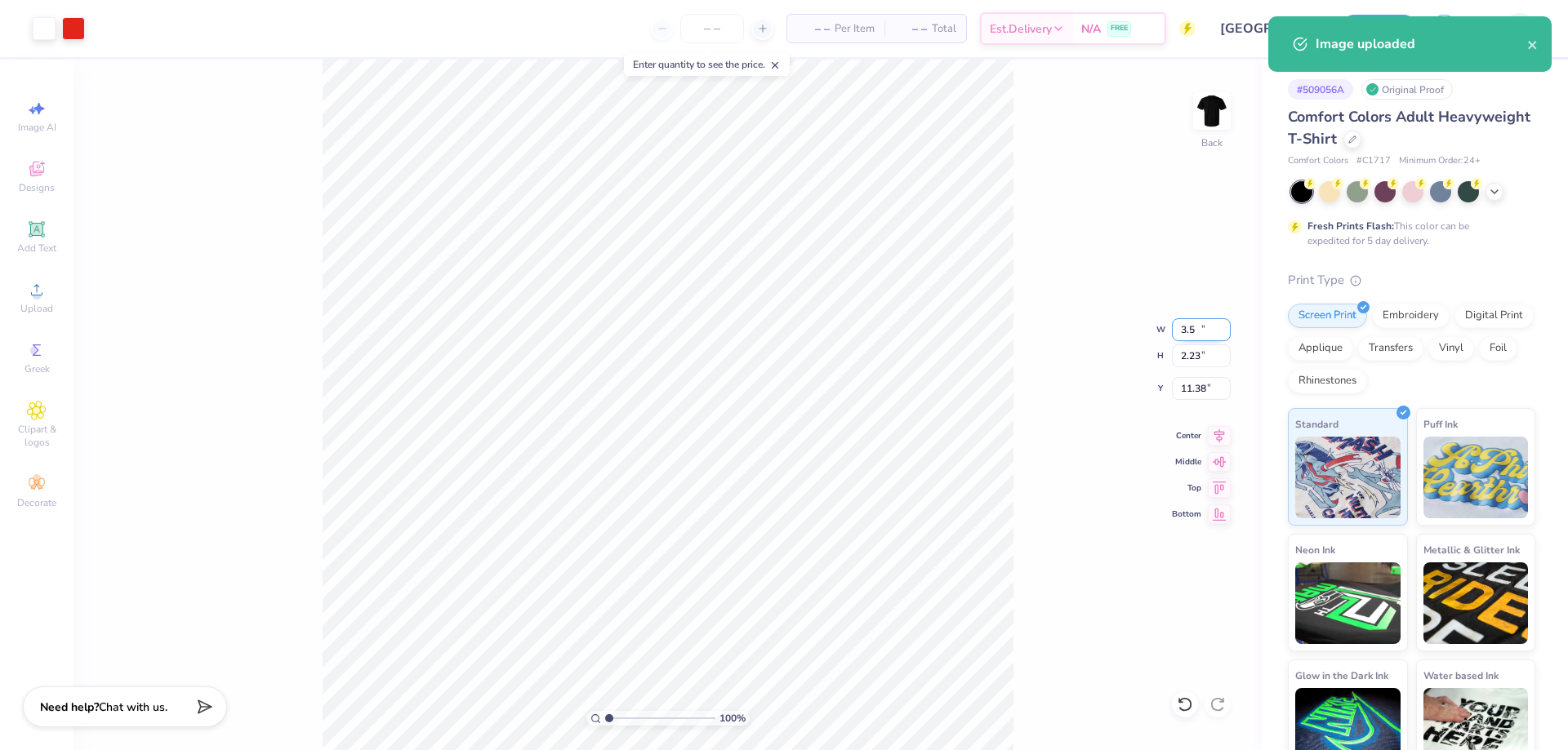
type input "3.50"
type input "2.23"
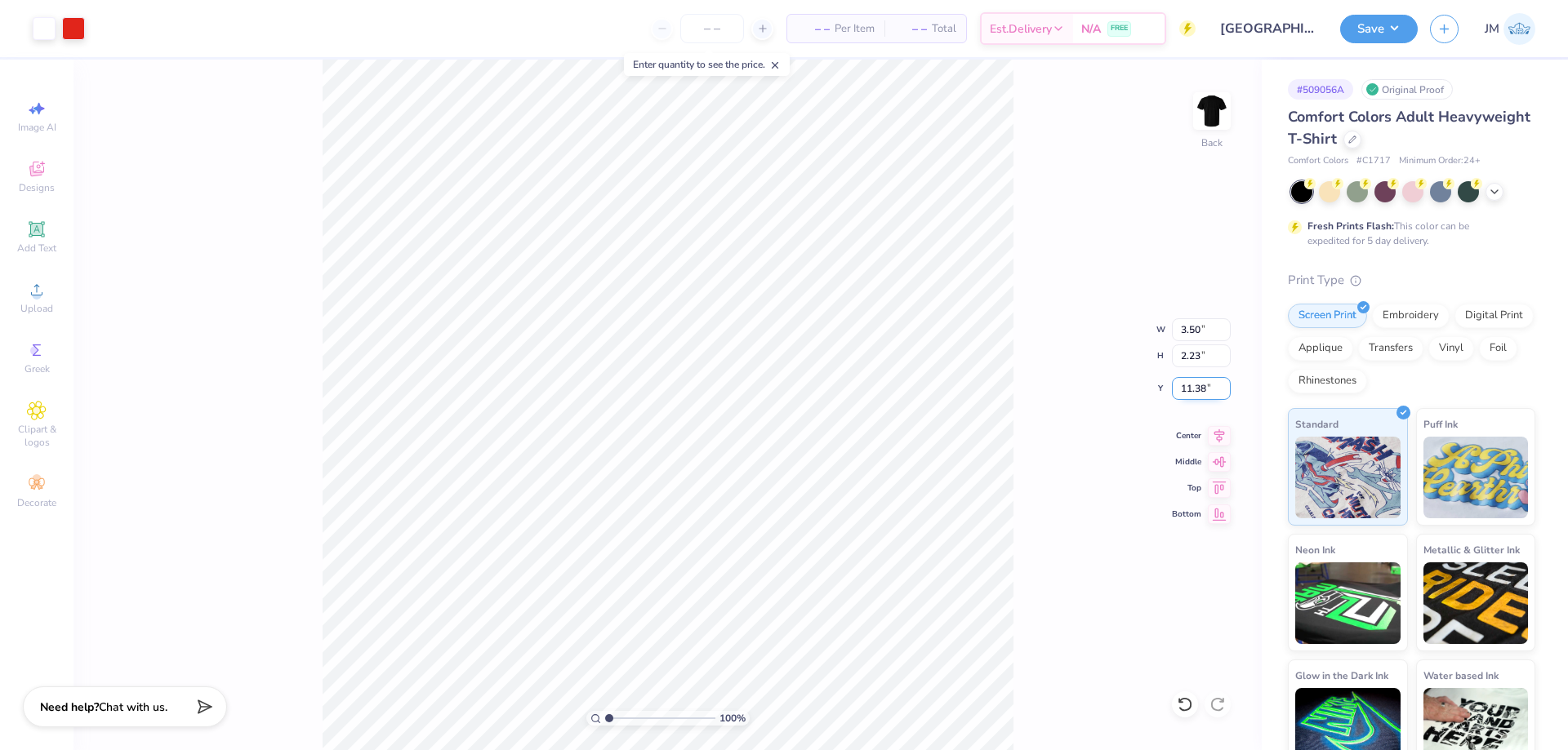
click at [1205, 385] on input "11.38" at bounding box center [1201, 388] width 59 height 23
type input "3.00"
click at [1202, 106] on img at bounding box center [1212, 111] width 66 height 66
click at [36, 180] on div "Designs" at bounding box center [36, 177] width 57 height 48
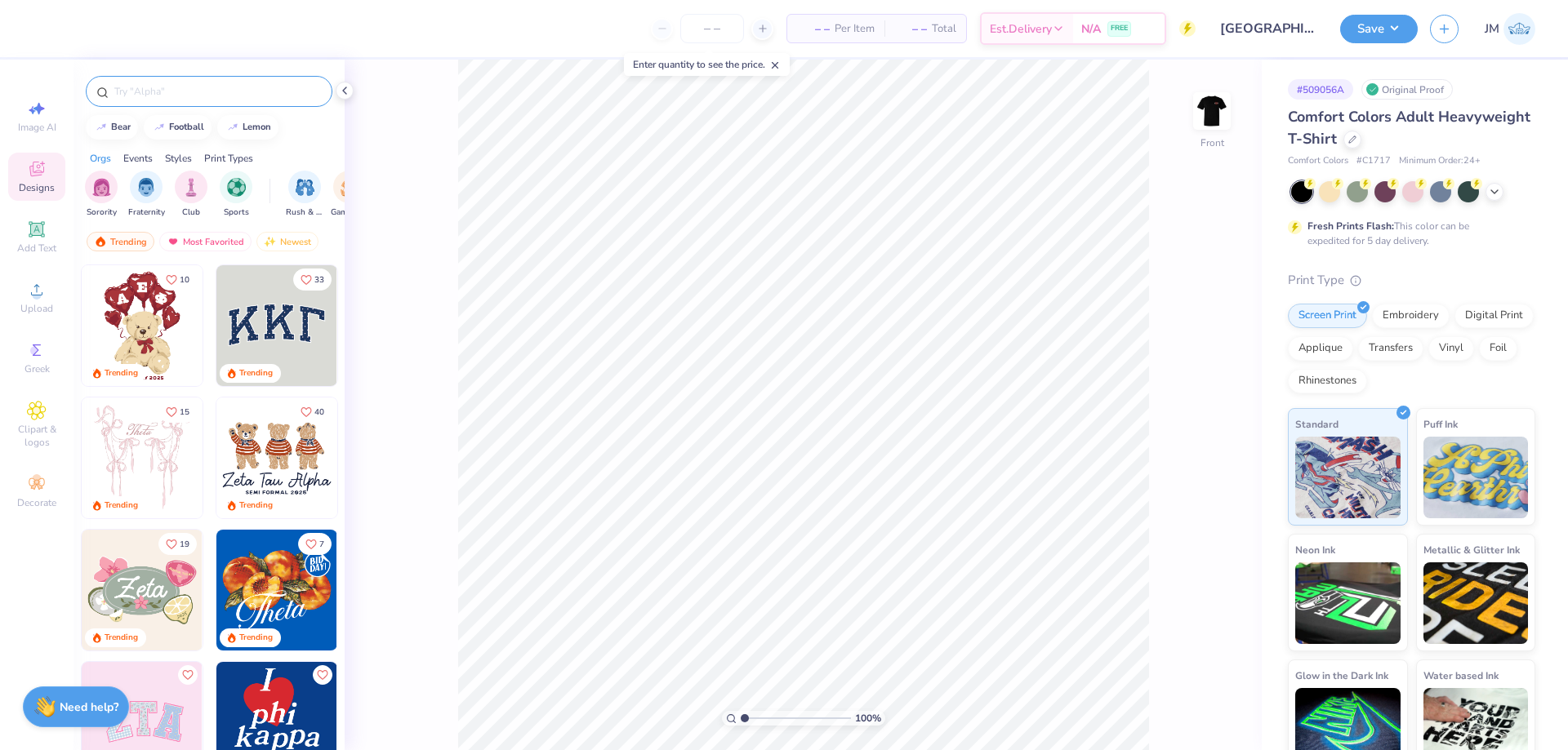
click at [224, 86] on input "text" at bounding box center [218, 91] width 209 height 16
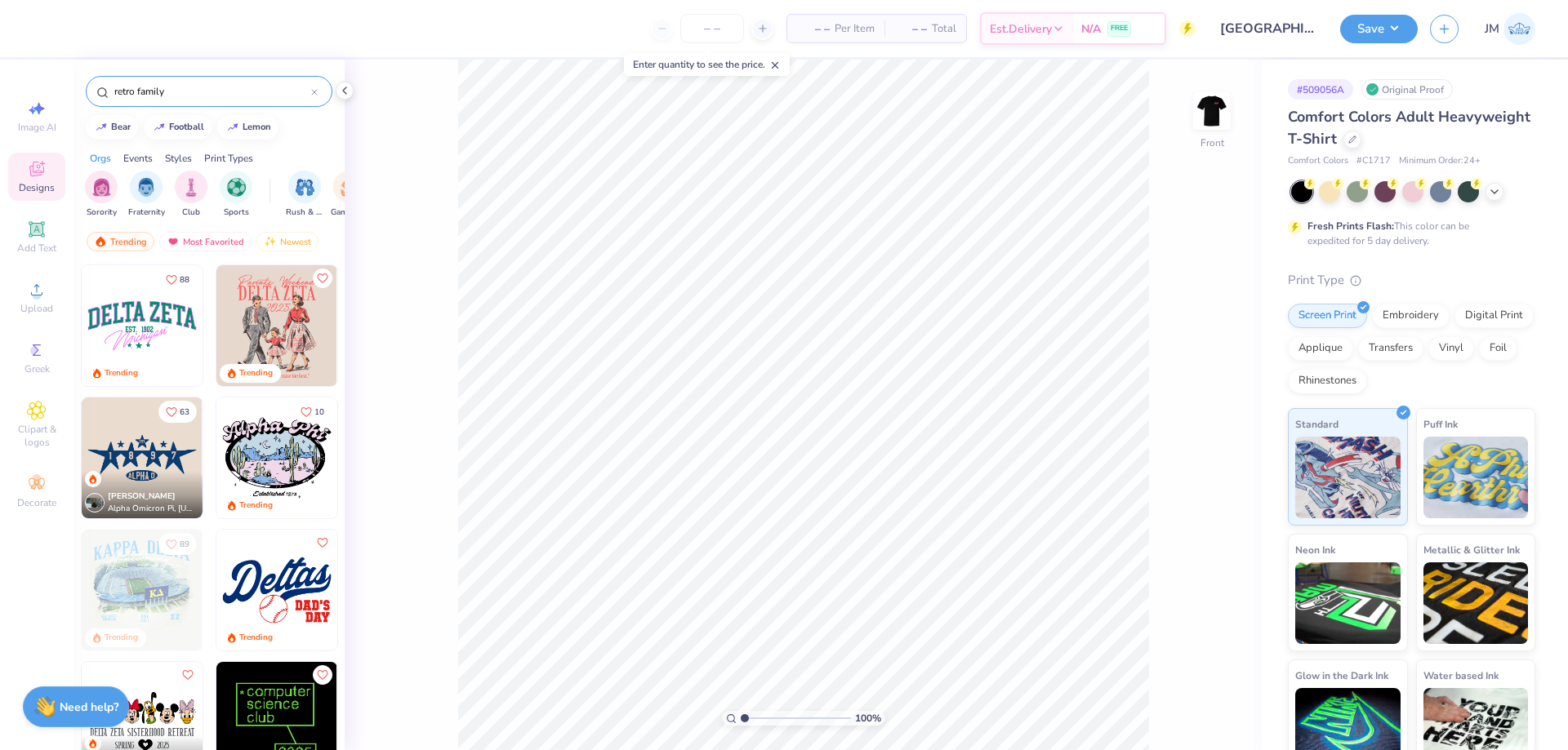
type input "retro family"
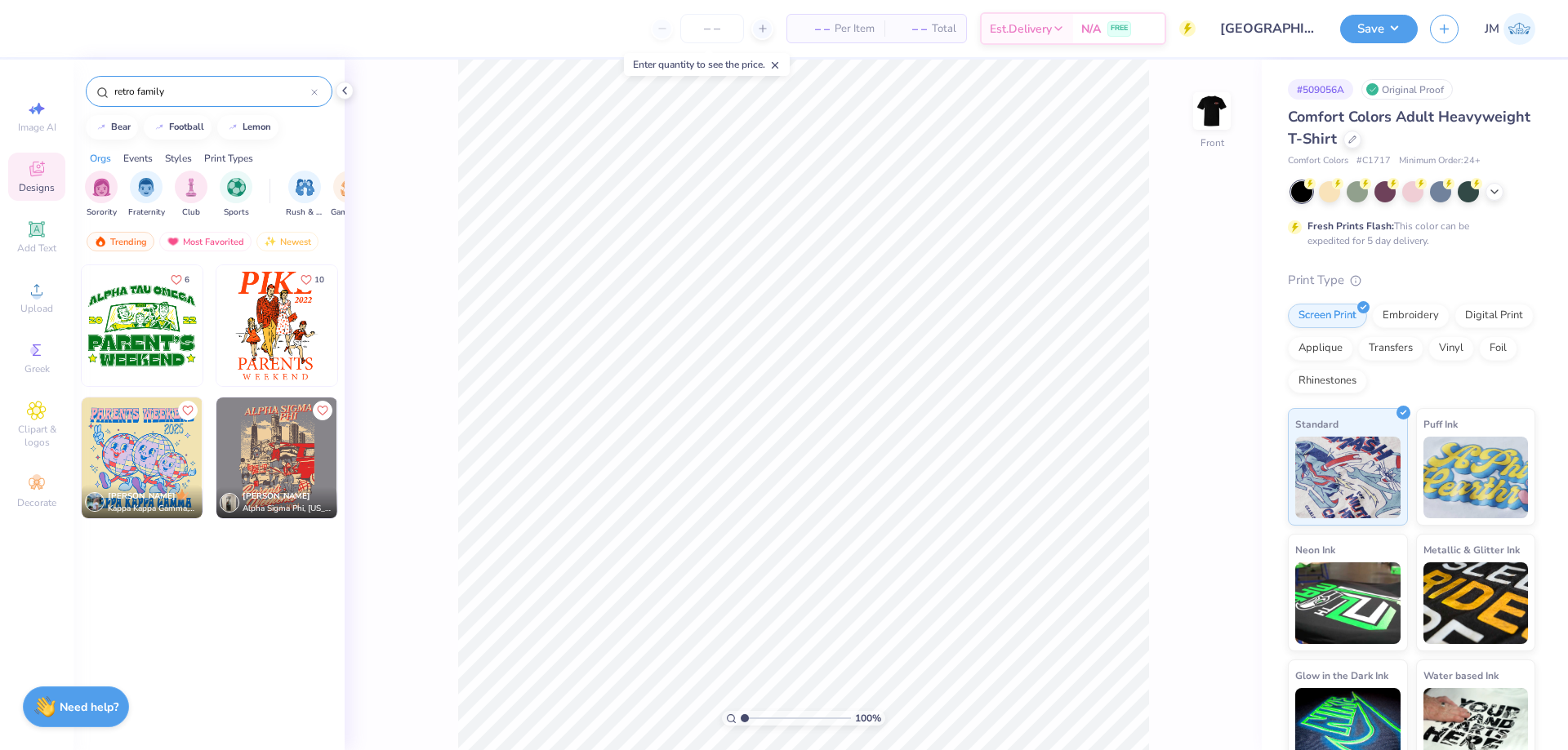
click at [268, 327] on img at bounding box center [277, 325] width 121 height 121
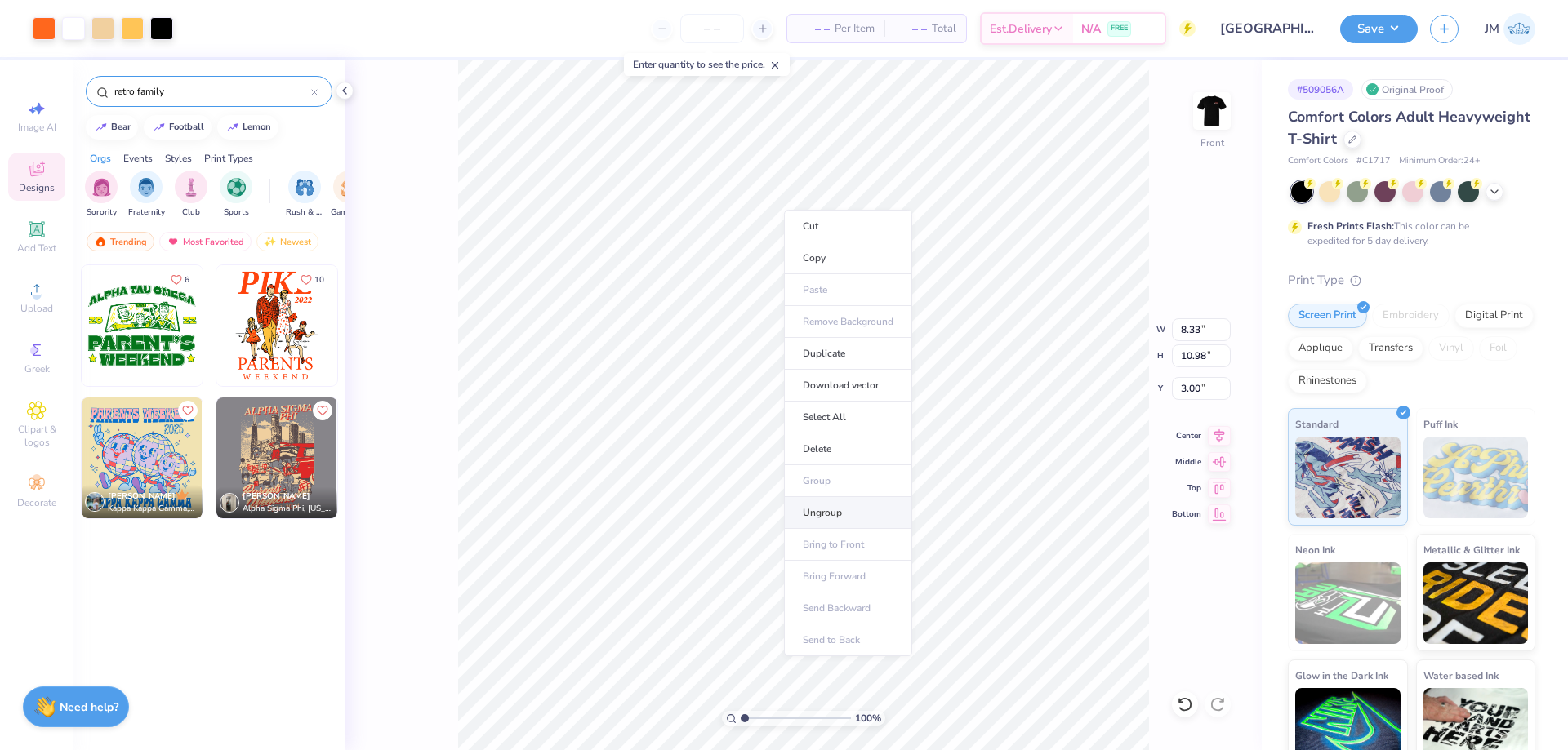
click at [832, 515] on li "Ungroup" at bounding box center [848, 512] width 128 height 32
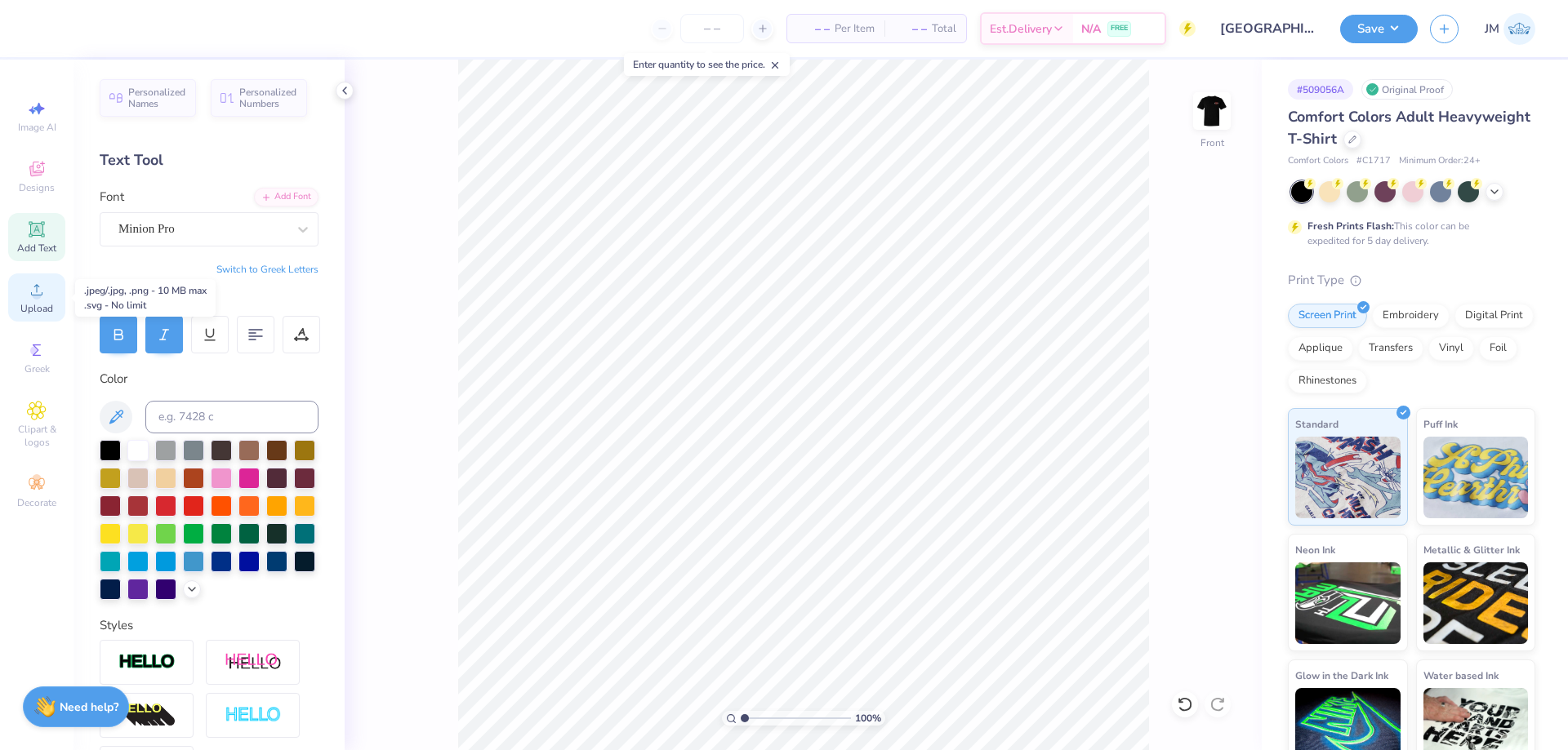
click at [31, 301] on div "Upload" at bounding box center [36, 297] width 57 height 48
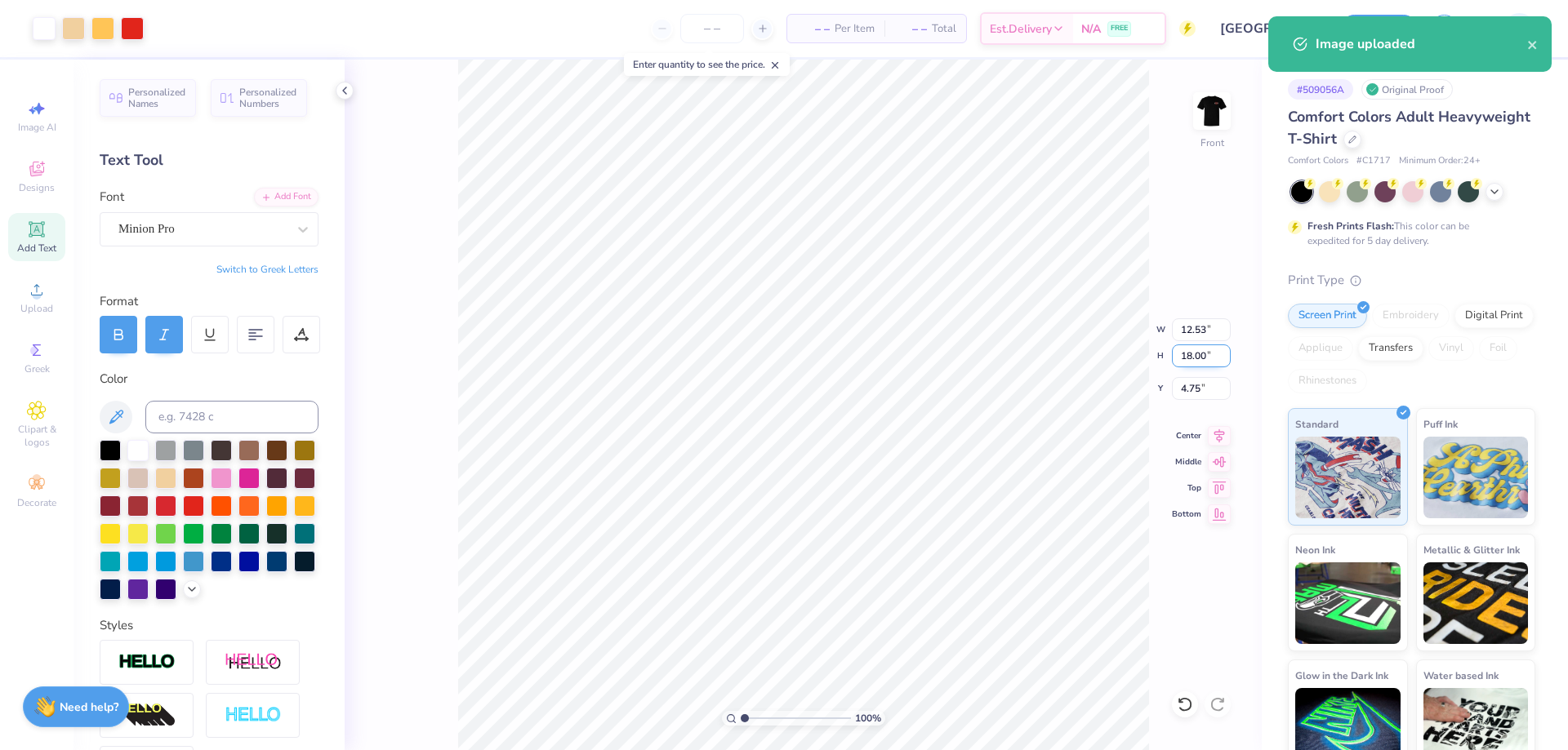
click at [1207, 348] on input "18.00" at bounding box center [1201, 355] width 59 height 23
type input "13"
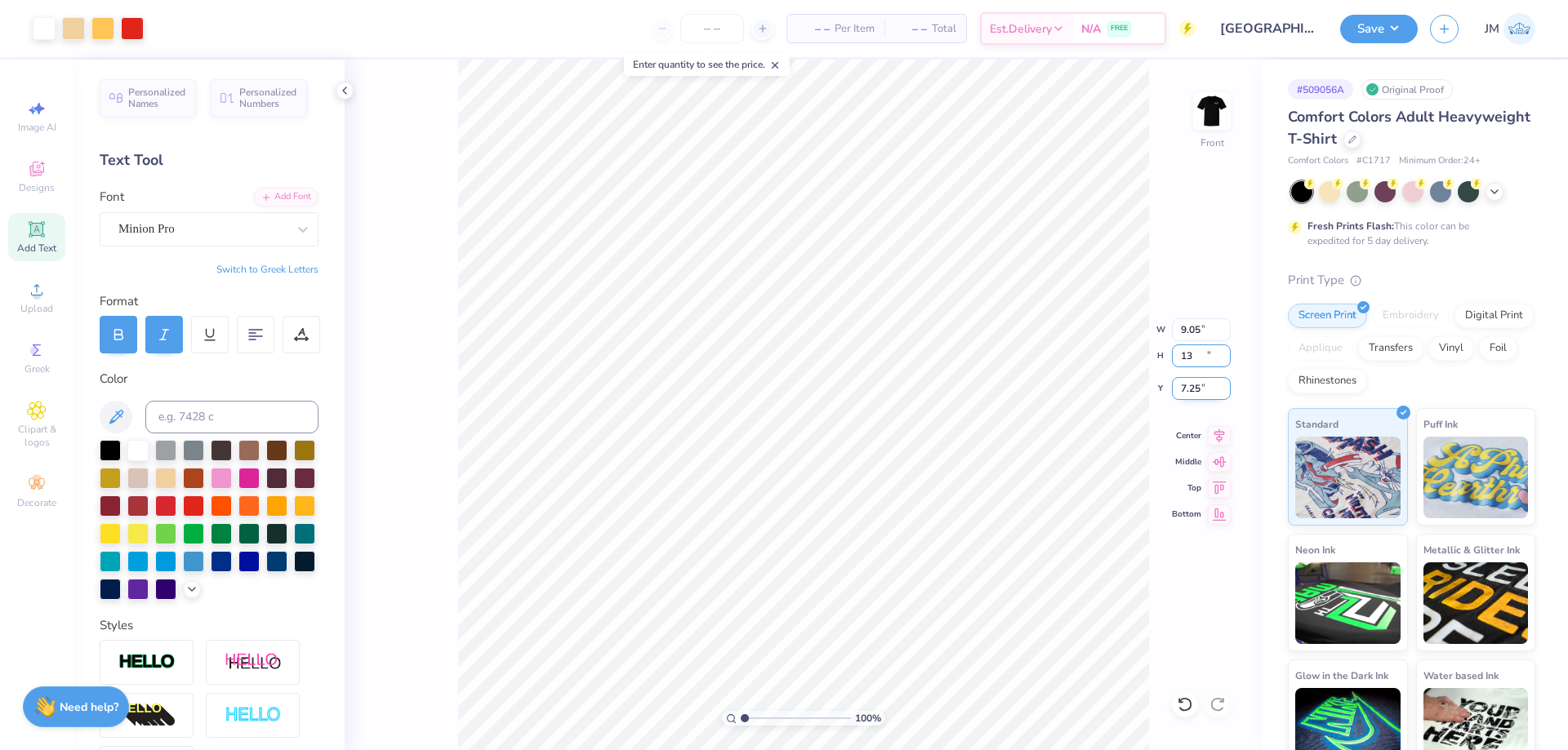
type input "9.05"
type input "13.00"
click at [1209, 390] on input "7.25" at bounding box center [1201, 388] width 59 height 23
type input "3.00"
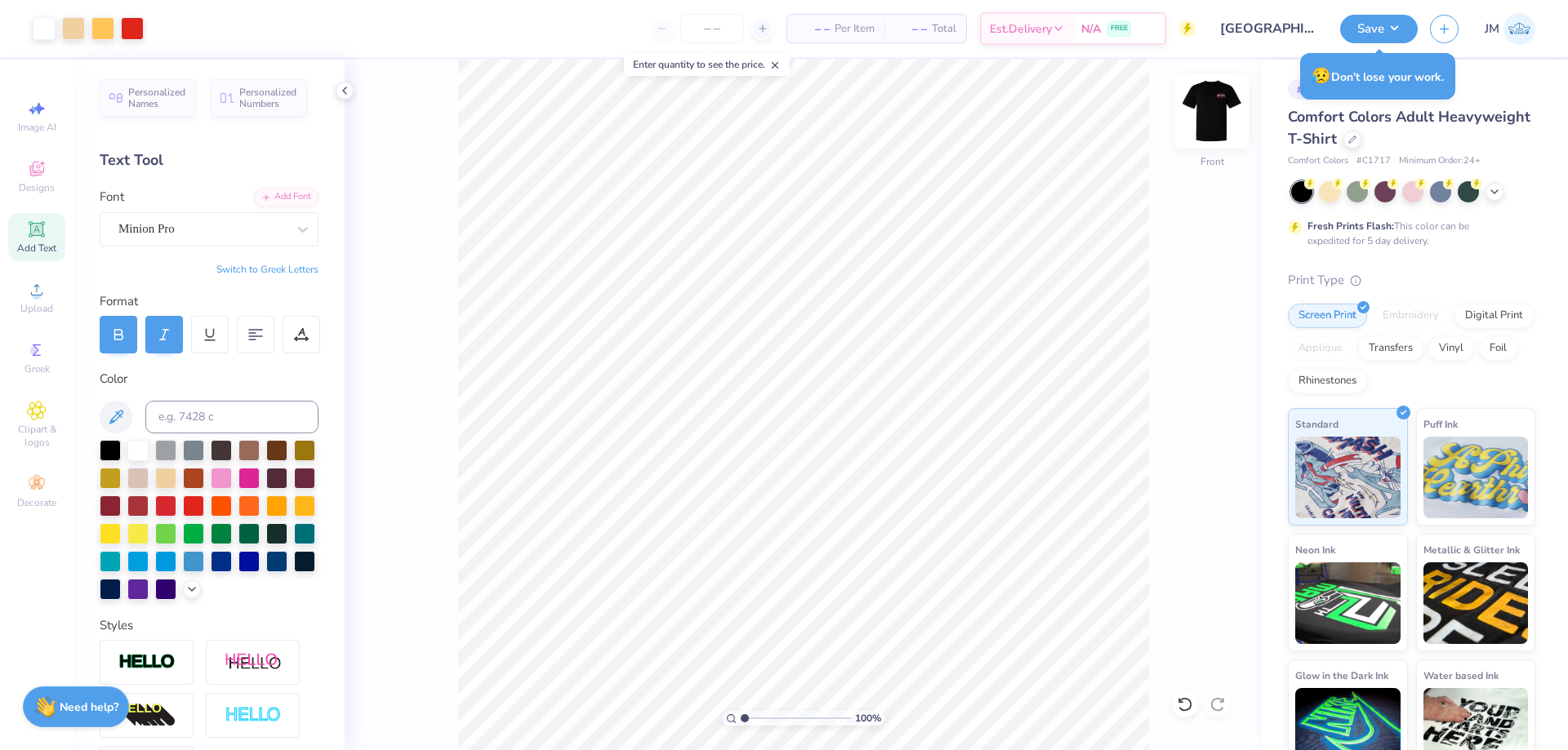
click at [1200, 112] on img at bounding box center [1212, 111] width 66 height 66
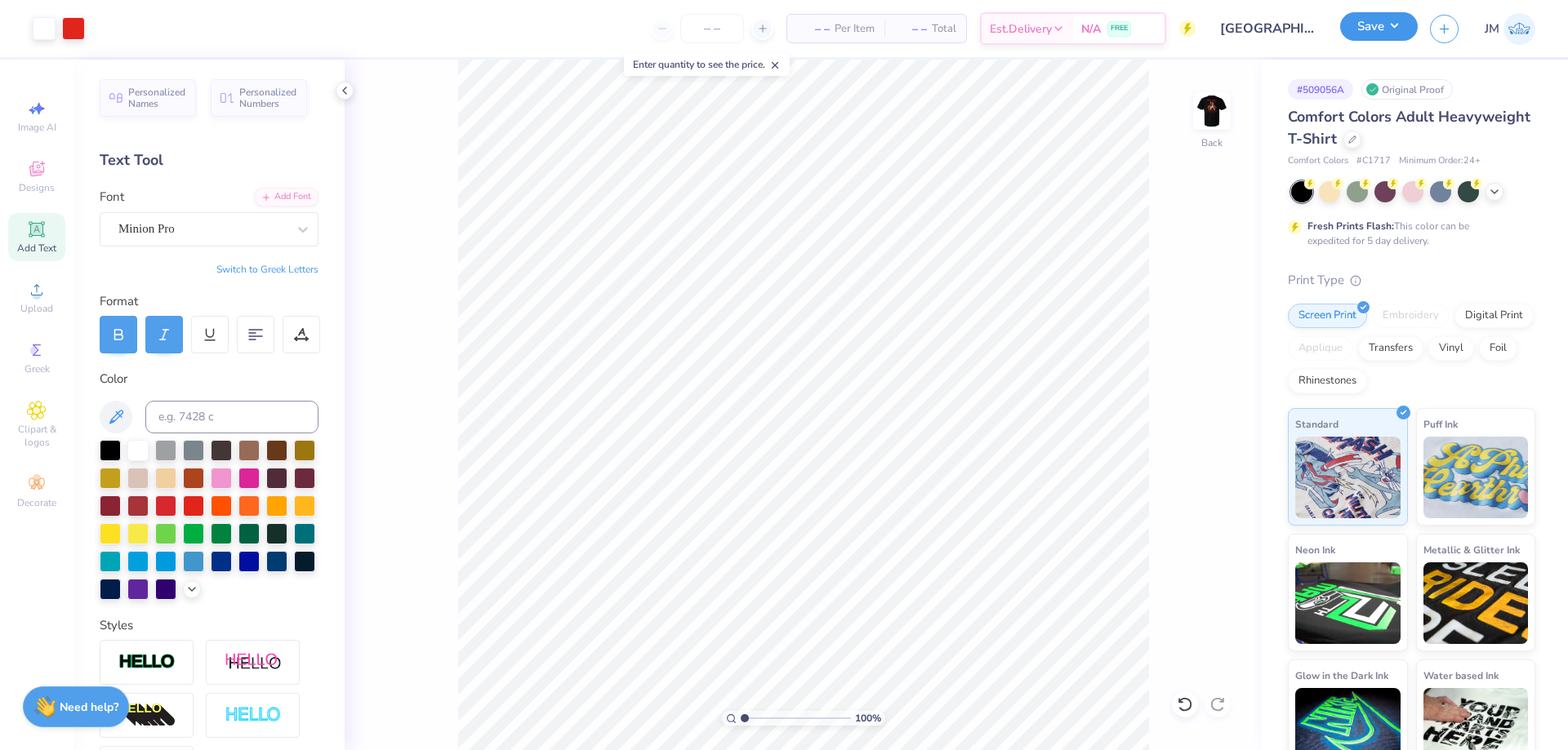
click at [1405, 26] on button "Save" at bounding box center [1379, 25] width 77 height 28
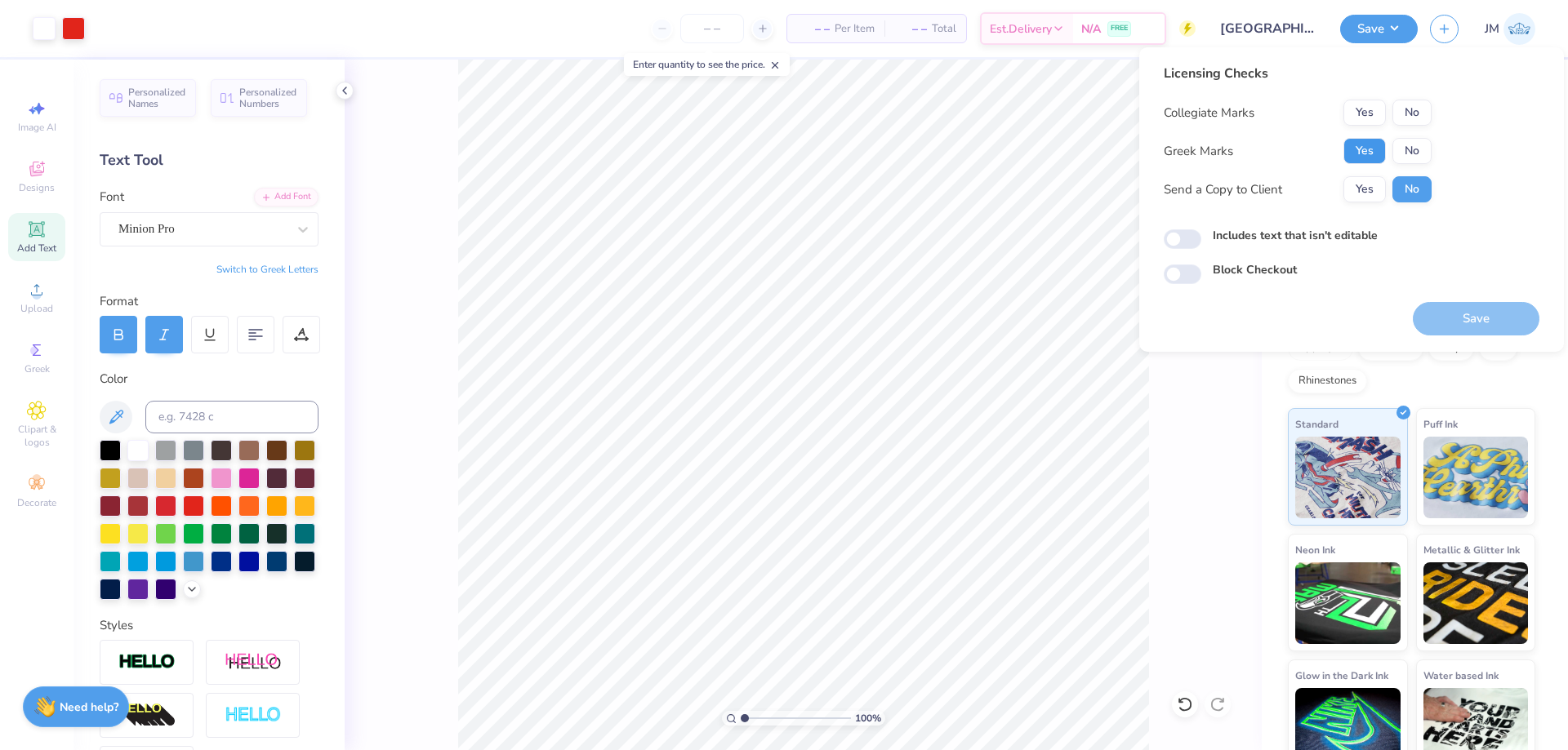
click at [1378, 144] on button "Yes" at bounding box center [1364, 151] width 43 height 26
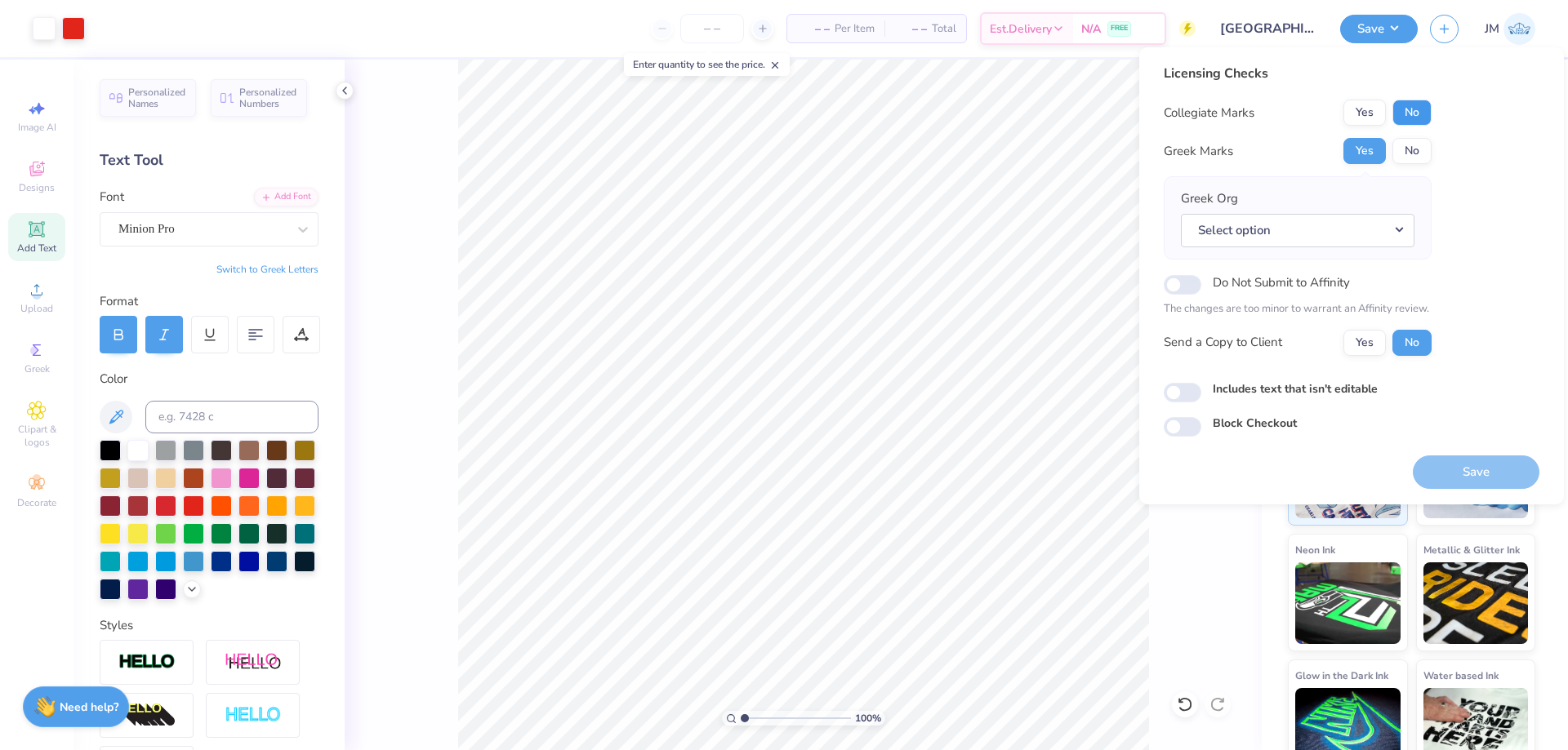
click at [1419, 106] on button "No" at bounding box center [1411, 112] width 39 height 26
click at [1405, 220] on button "Select option" at bounding box center [1298, 230] width 233 height 34
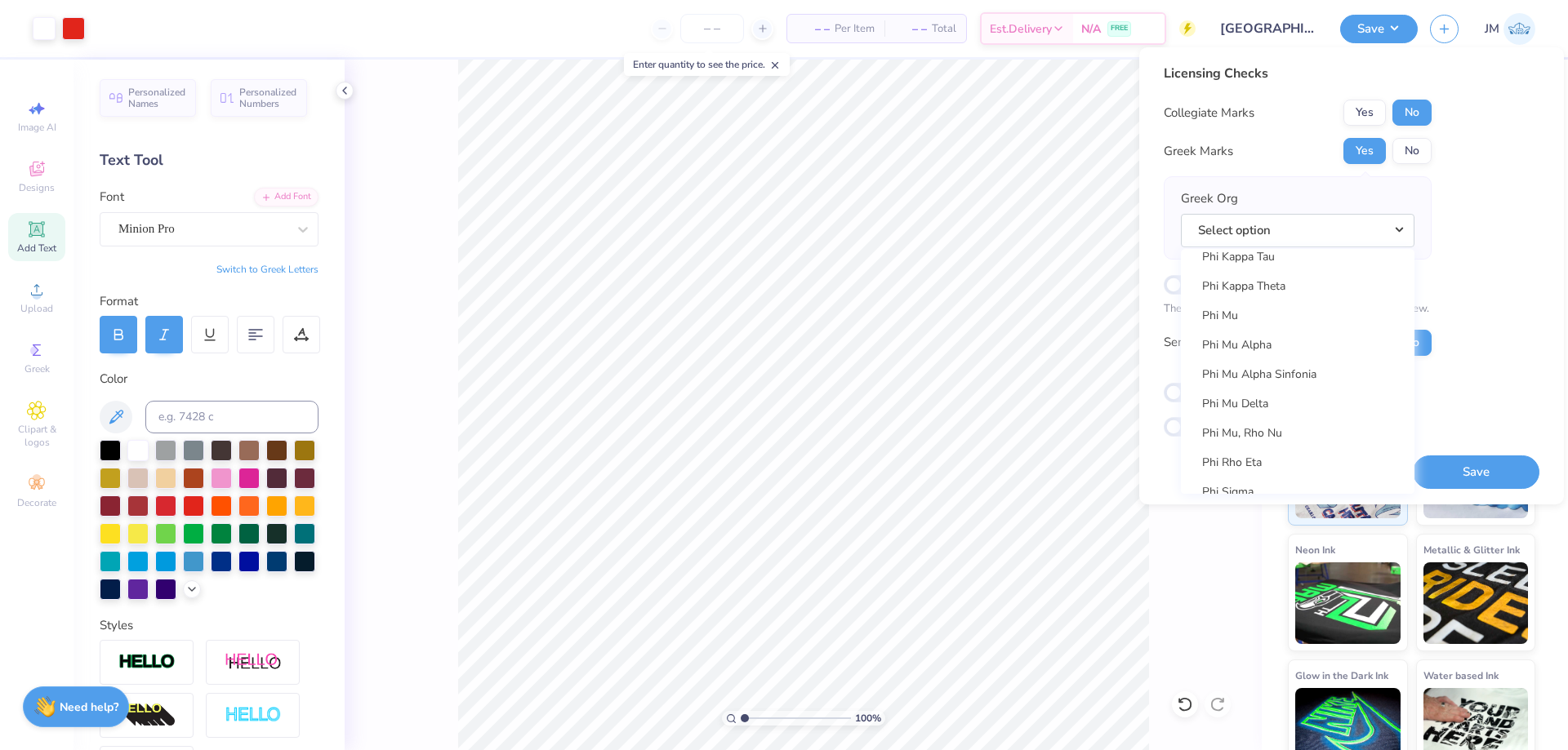
scroll to position [8690, 0]
click at [1301, 366] on link "Phi Kappa Tau" at bounding box center [1298, 366] width 220 height 27
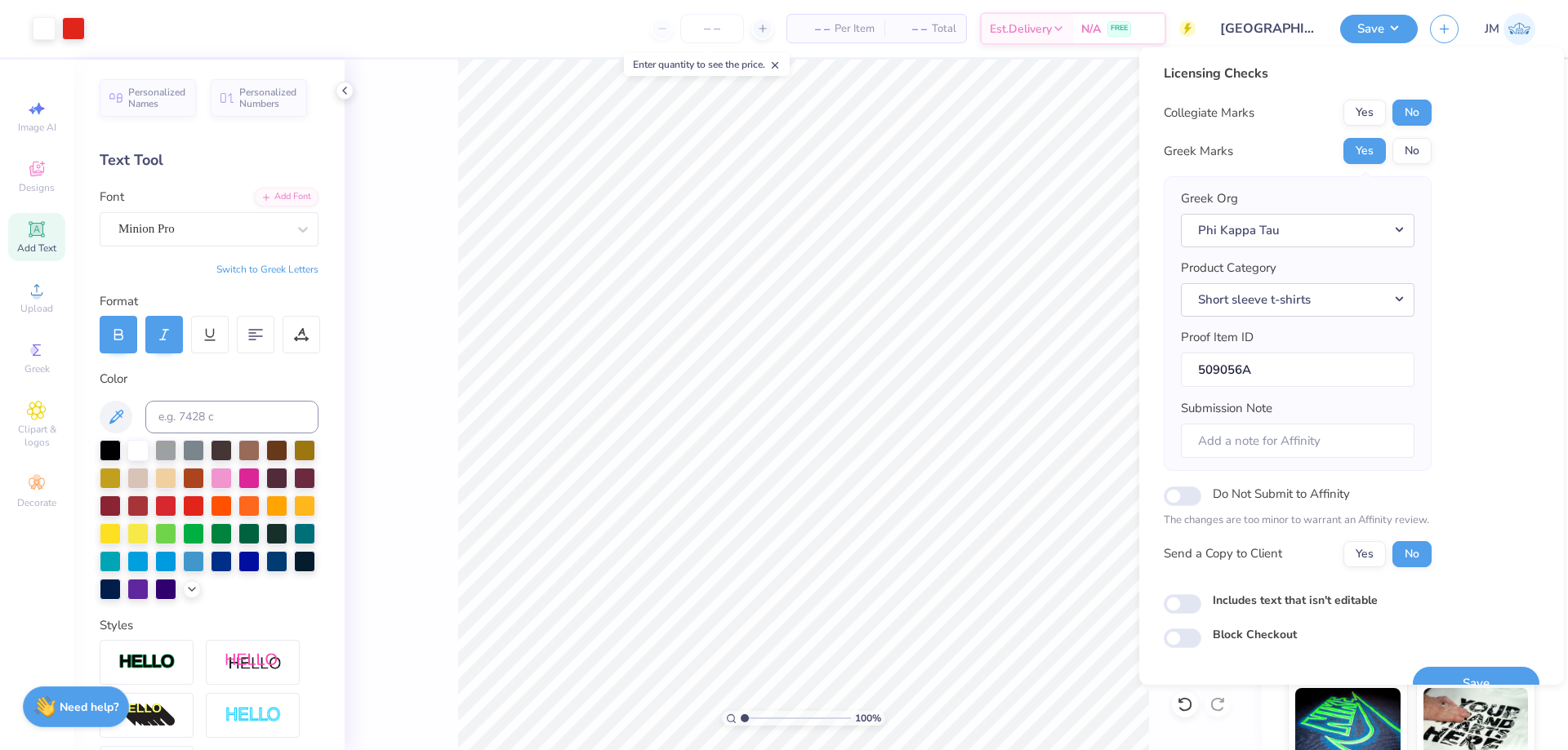
scroll to position [31, 0]
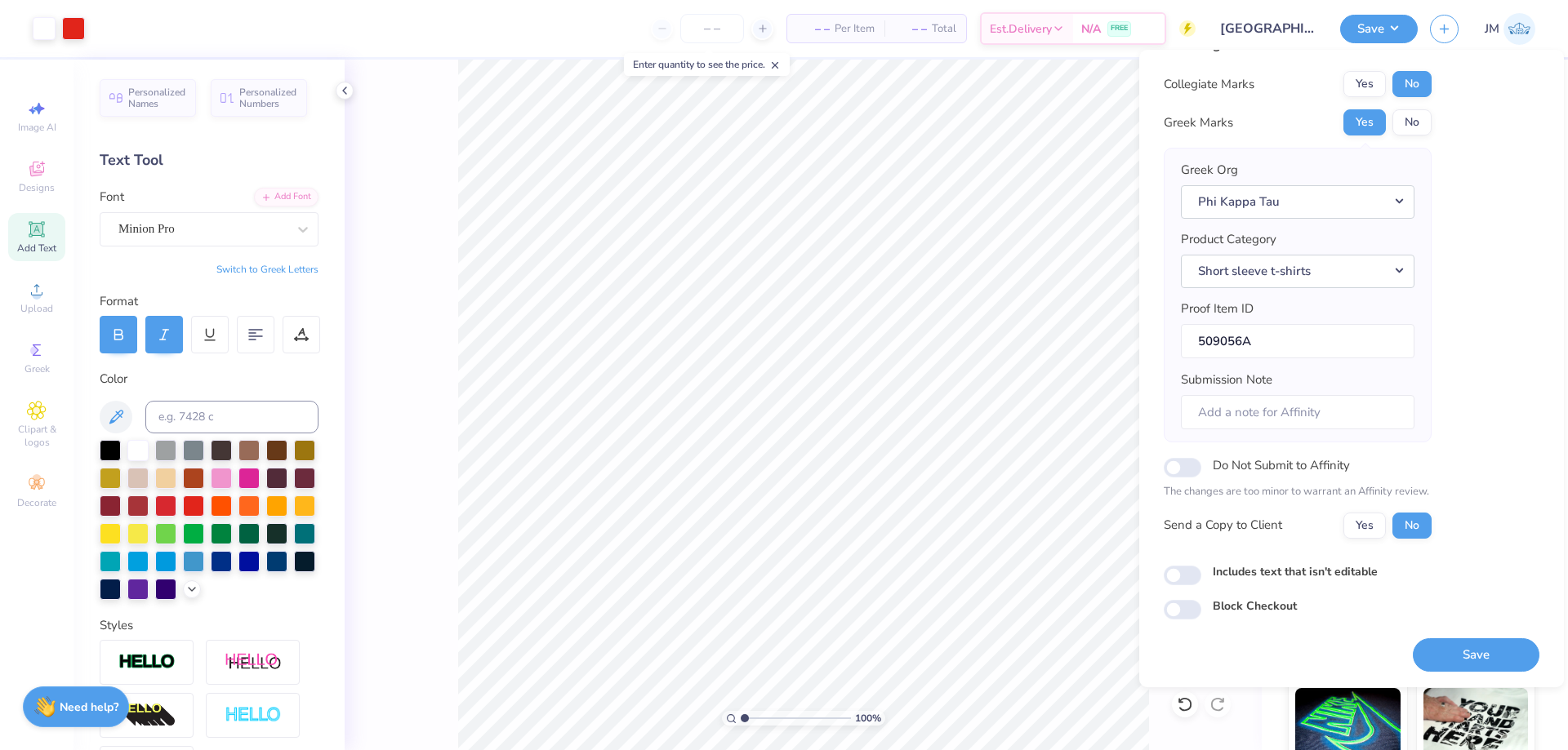
click at [1473, 656] on button "Save" at bounding box center [1476, 654] width 127 height 34
